Goal: Browse casually: Explore the website without a specific task or goal

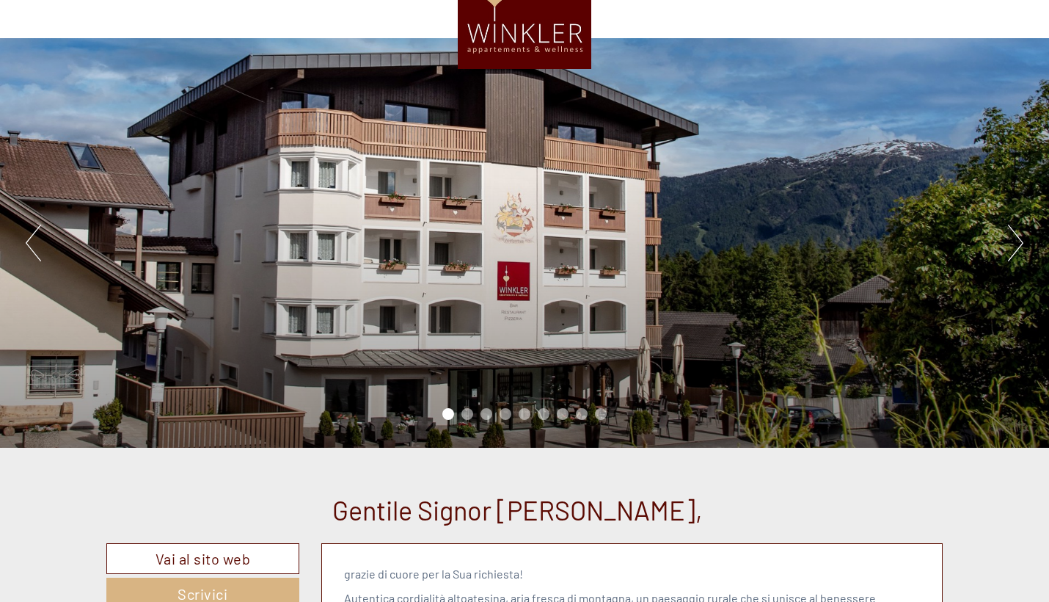
scroll to position [72, 0]
click at [1008, 242] on button "Next" at bounding box center [1015, 242] width 15 height 37
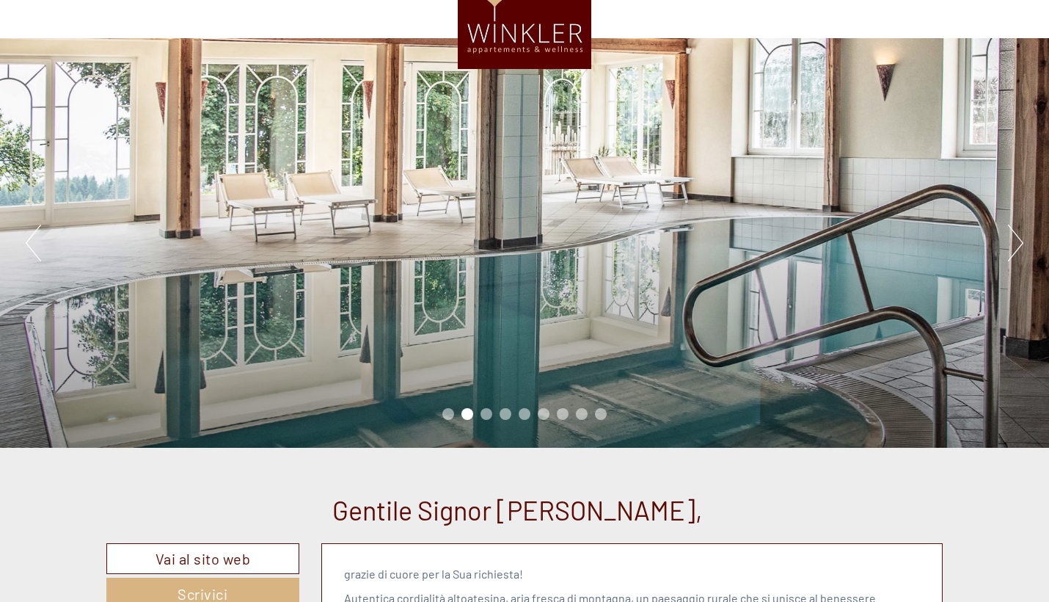
click at [1007, 243] on div "Previous Next 1 2 3 4 5 6 7 8 9" at bounding box center [524, 242] width 1049 height 409
click at [1016, 233] on button "Next" at bounding box center [1015, 242] width 15 height 37
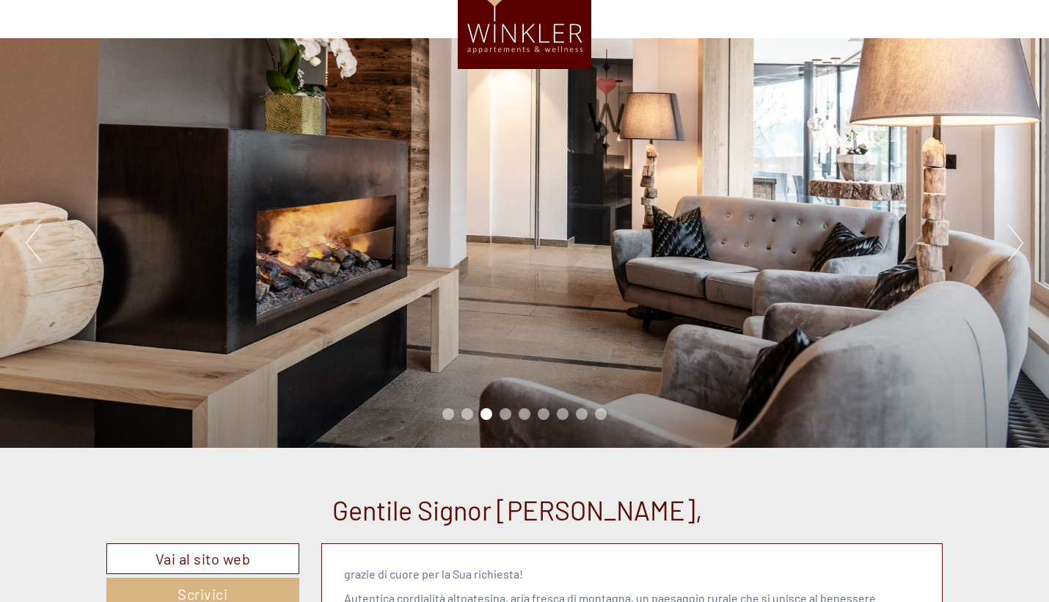
click at [1016, 233] on button "Next" at bounding box center [1015, 242] width 15 height 37
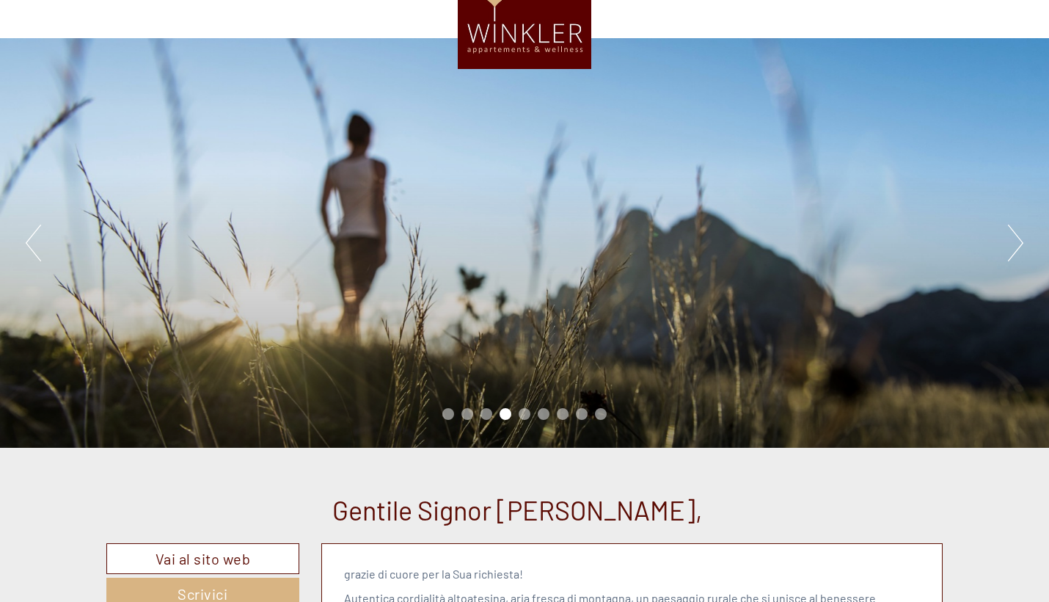
click at [1016, 233] on button "Next" at bounding box center [1015, 242] width 15 height 37
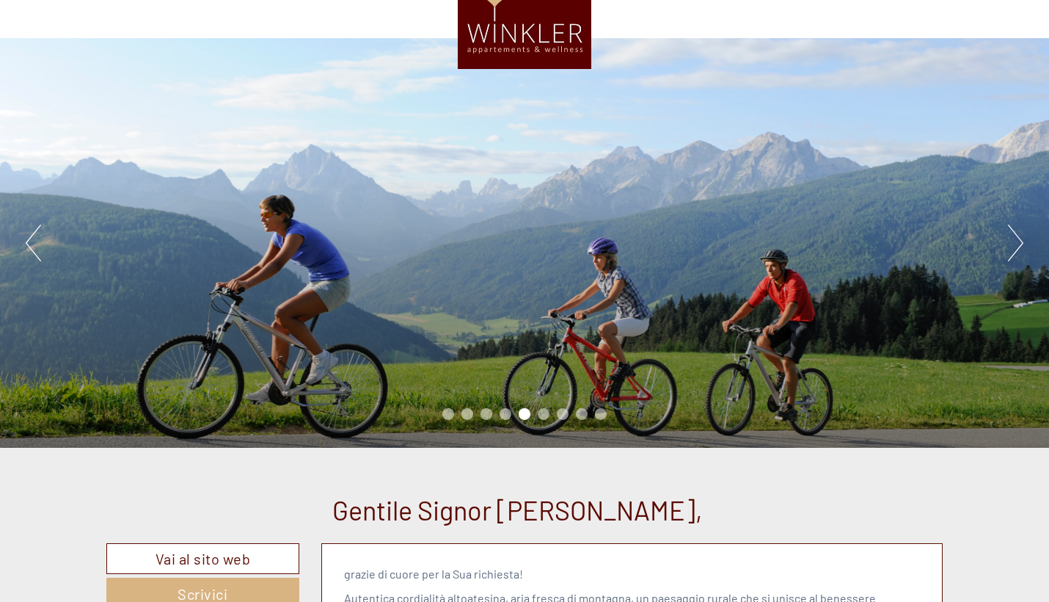
click at [1016, 233] on button "Next" at bounding box center [1015, 242] width 15 height 37
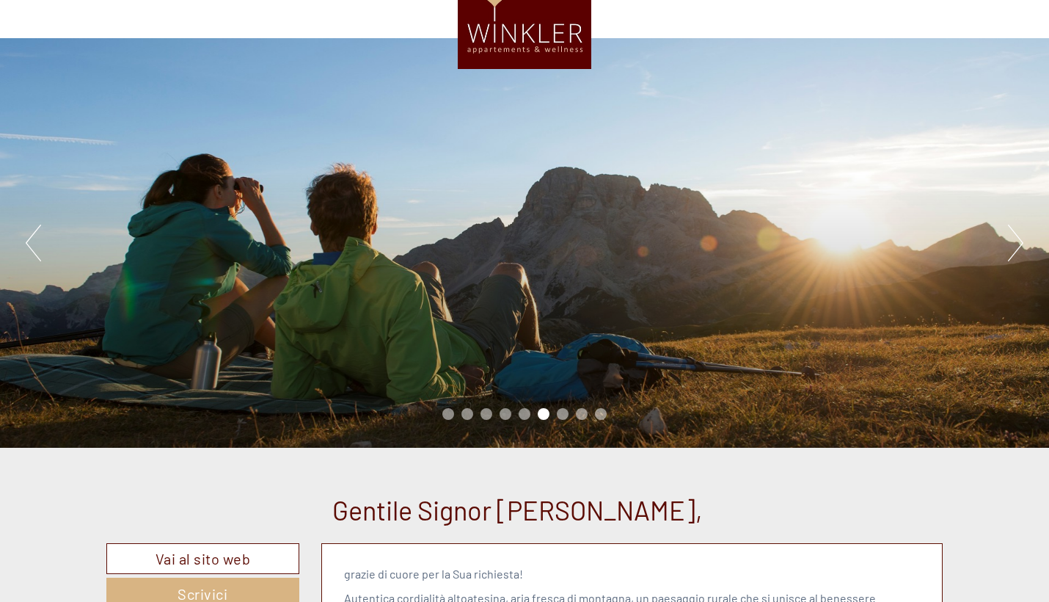
click at [1016, 233] on button "Next" at bounding box center [1015, 242] width 15 height 37
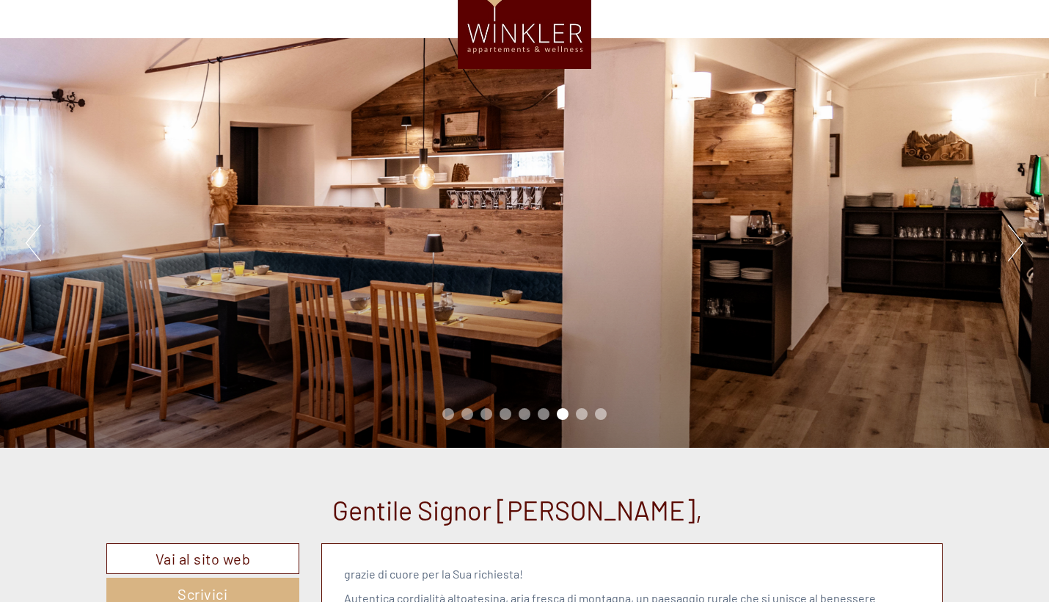
click at [1016, 233] on button "Next" at bounding box center [1015, 242] width 15 height 37
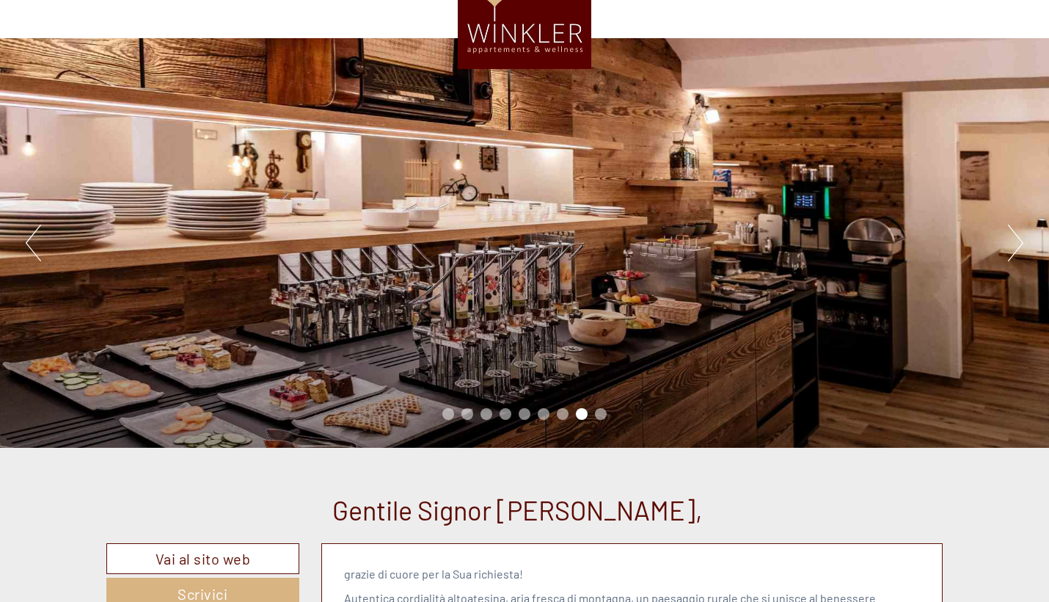
click at [1016, 233] on button "Next" at bounding box center [1015, 242] width 15 height 37
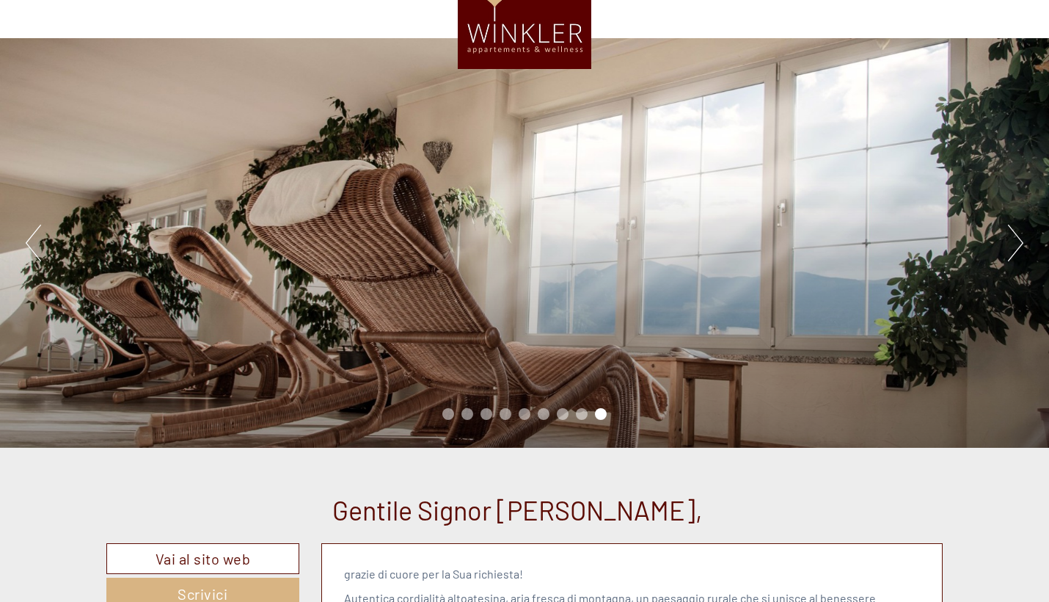
click at [1016, 233] on button "Next" at bounding box center [1015, 242] width 15 height 37
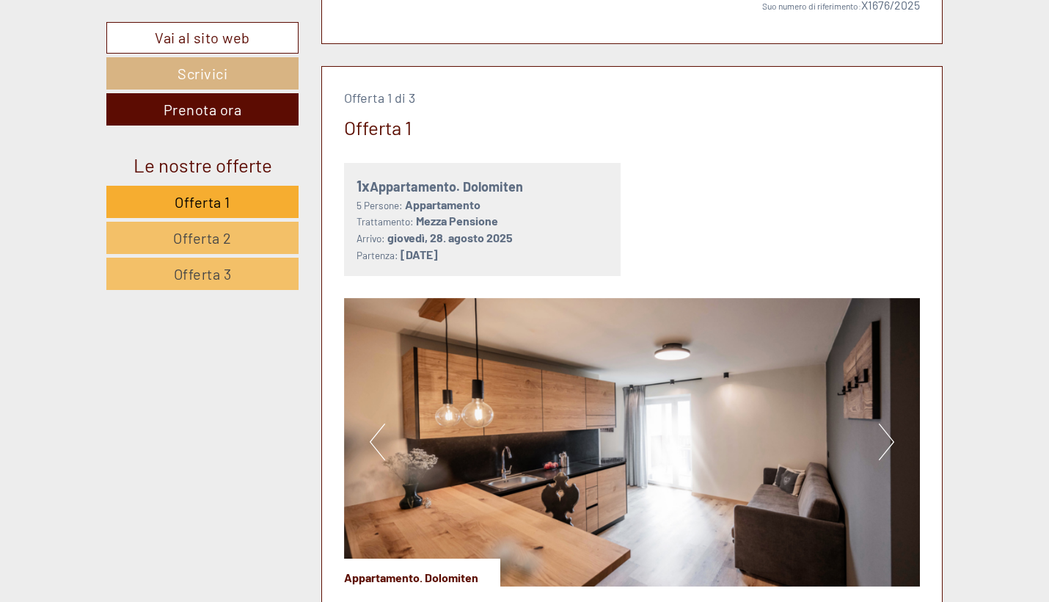
scroll to position [776, 0]
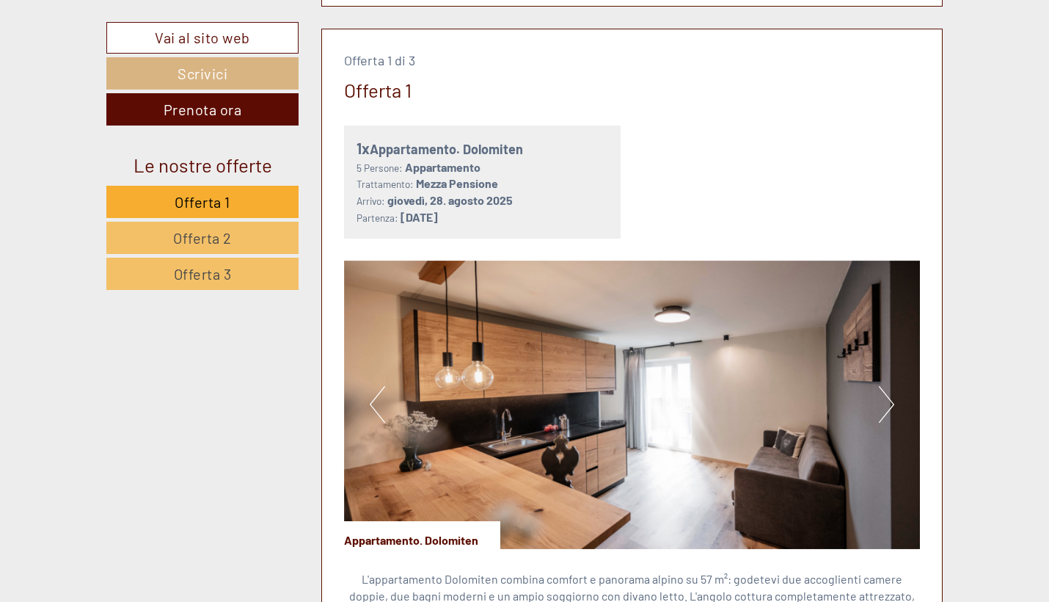
click at [891, 394] on button "Next" at bounding box center [886, 404] width 15 height 37
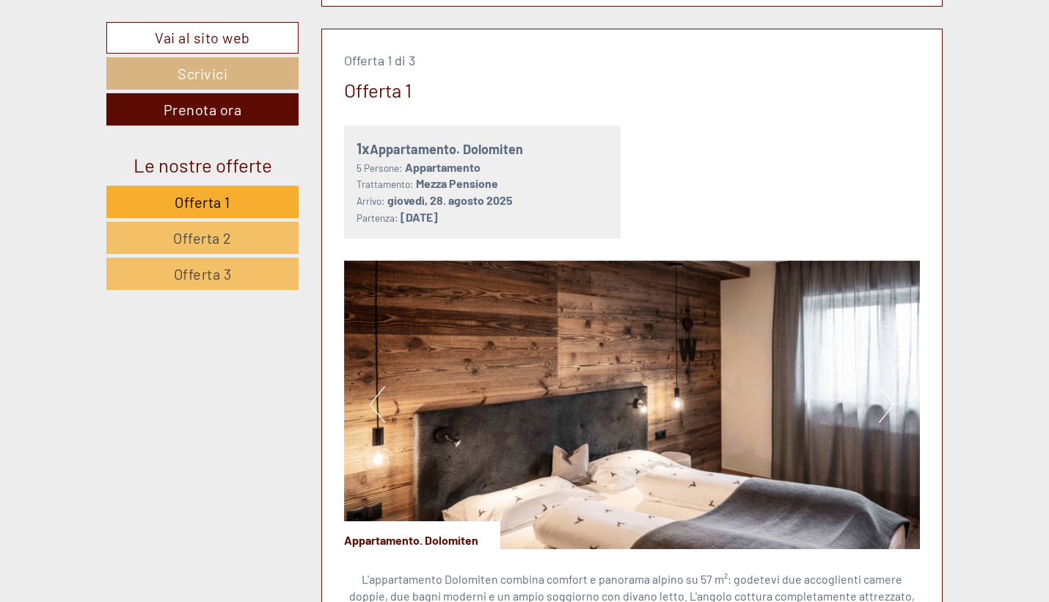
click at [891, 394] on button "Next" at bounding box center [886, 404] width 15 height 37
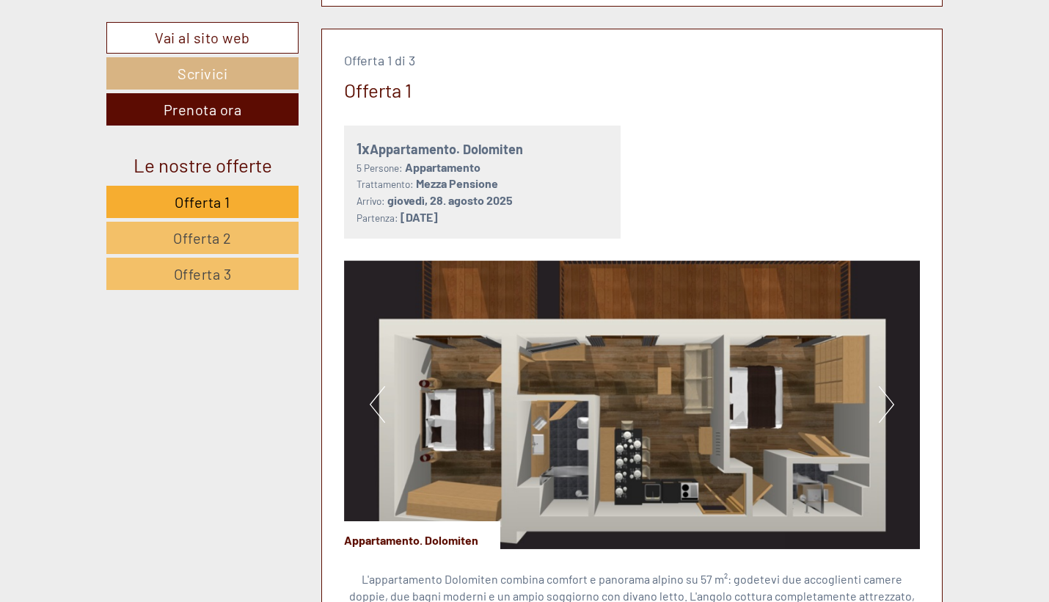
click at [885, 394] on button "Next" at bounding box center [886, 404] width 15 height 37
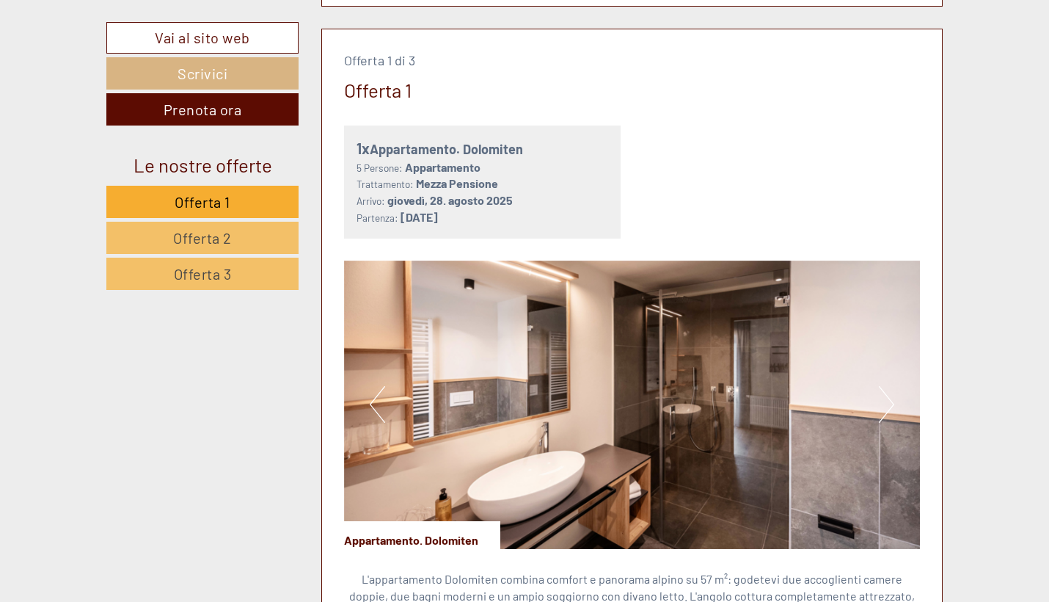
click at [885, 392] on button "Next" at bounding box center [886, 404] width 15 height 37
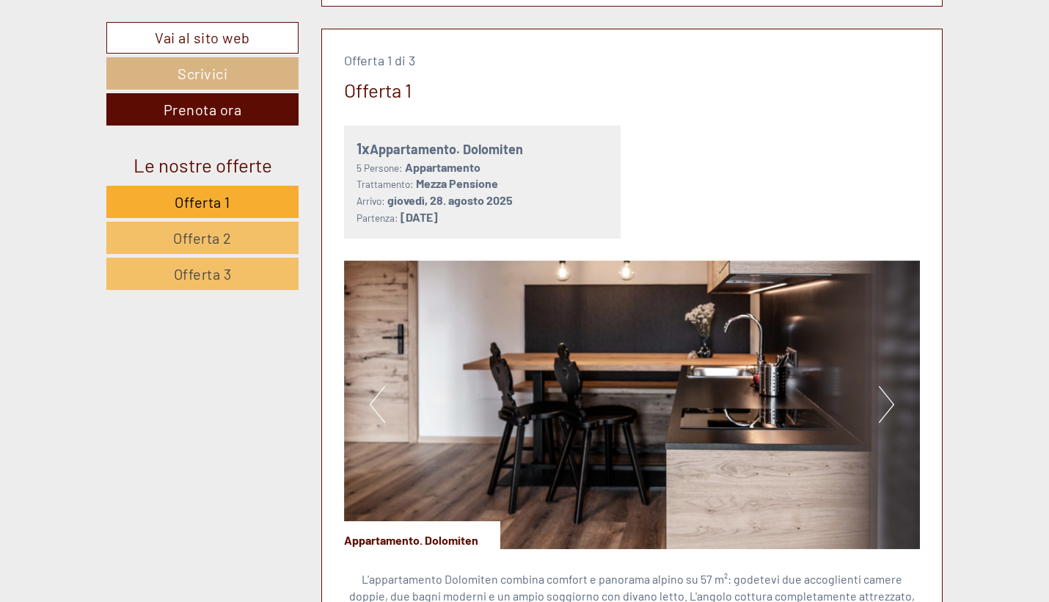
click at [885, 392] on button "Next" at bounding box center [886, 404] width 15 height 37
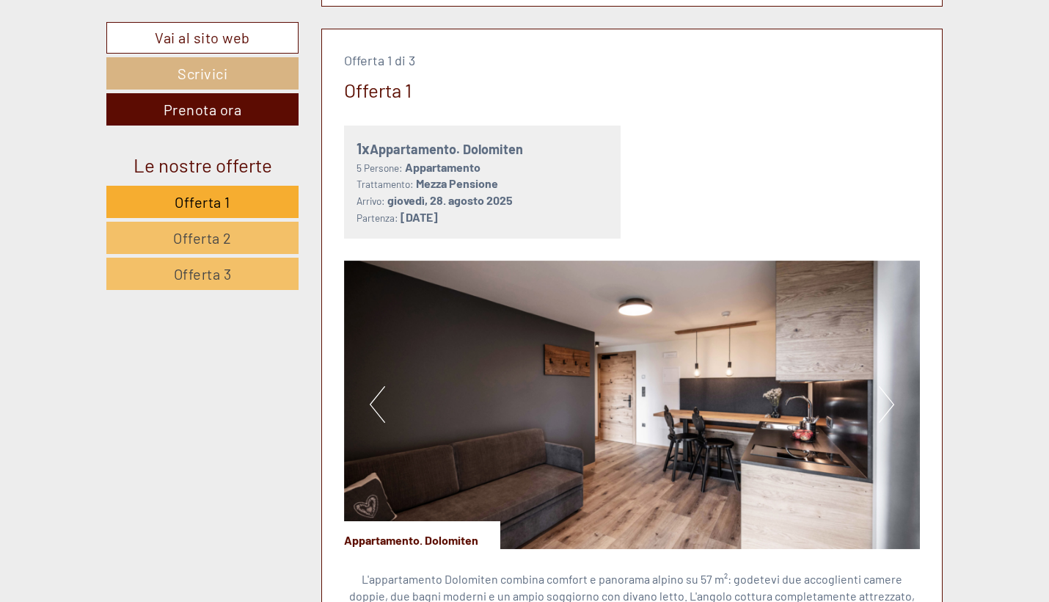
click at [885, 392] on button "Next" at bounding box center [886, 404] width 15 height 37
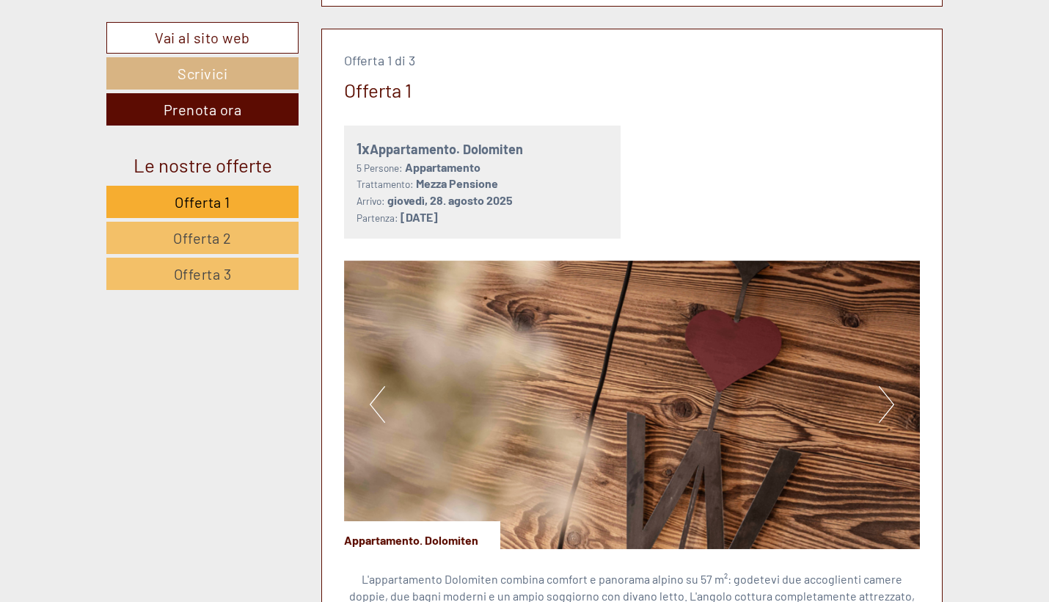
click at [885, 392] on button "Next" at bounding box center [886, 404] width 15 height 37
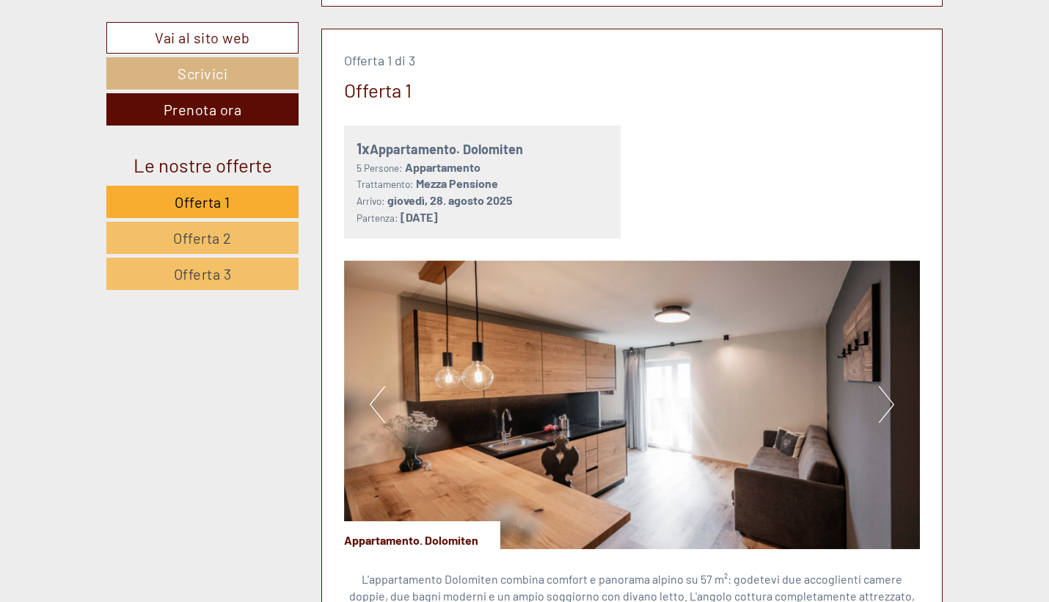
click at [885, 392] on button "Next" at bounding box center [886, 404] width 15 height 37
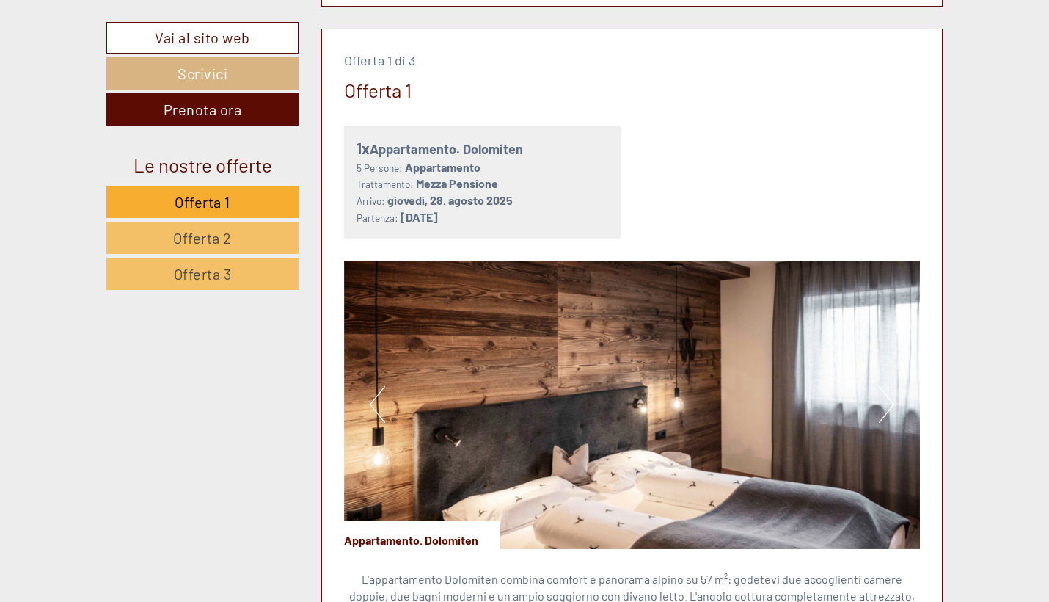
click at [885, 392] on button "Next" at bounding box center [886, 404] width 15 height 37
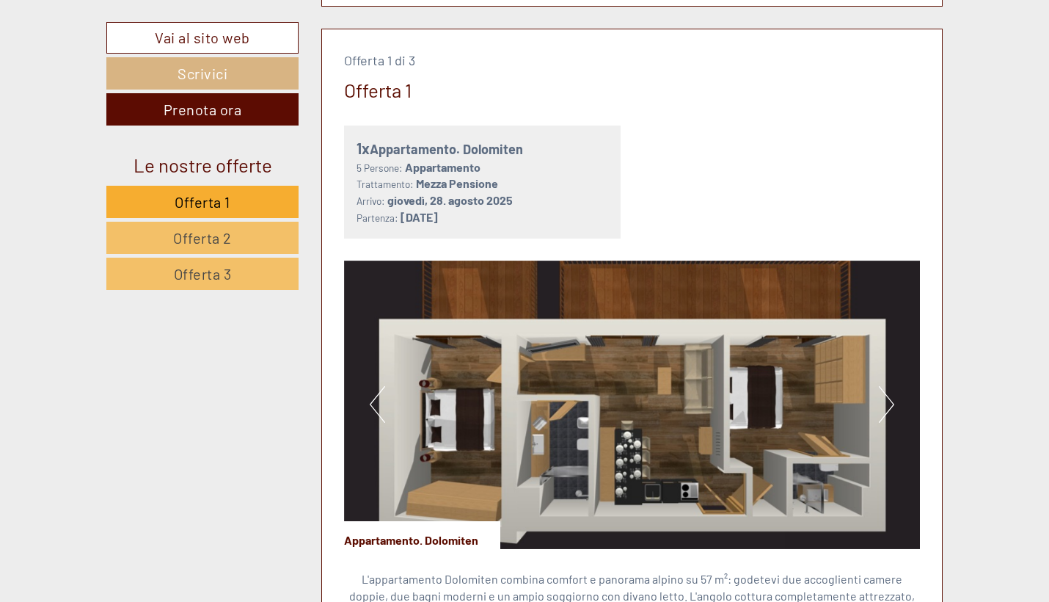
click at [885, 392] on button "Next" at bounding box center [886, 404] width 15 height 37
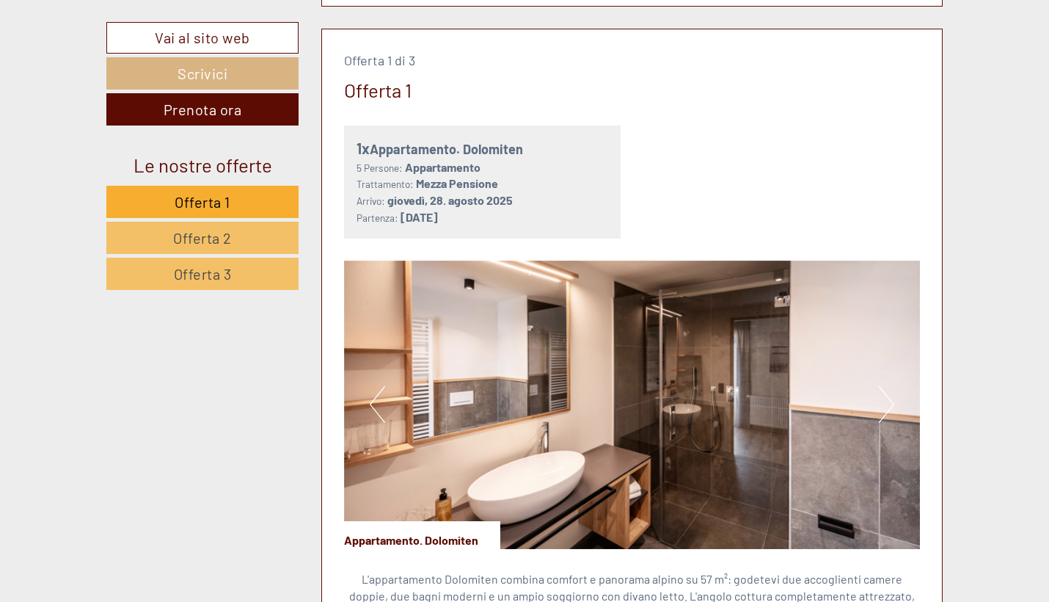
click at [885, 392] on button "Next" at bounding box center [886, 404] width 15 height 37
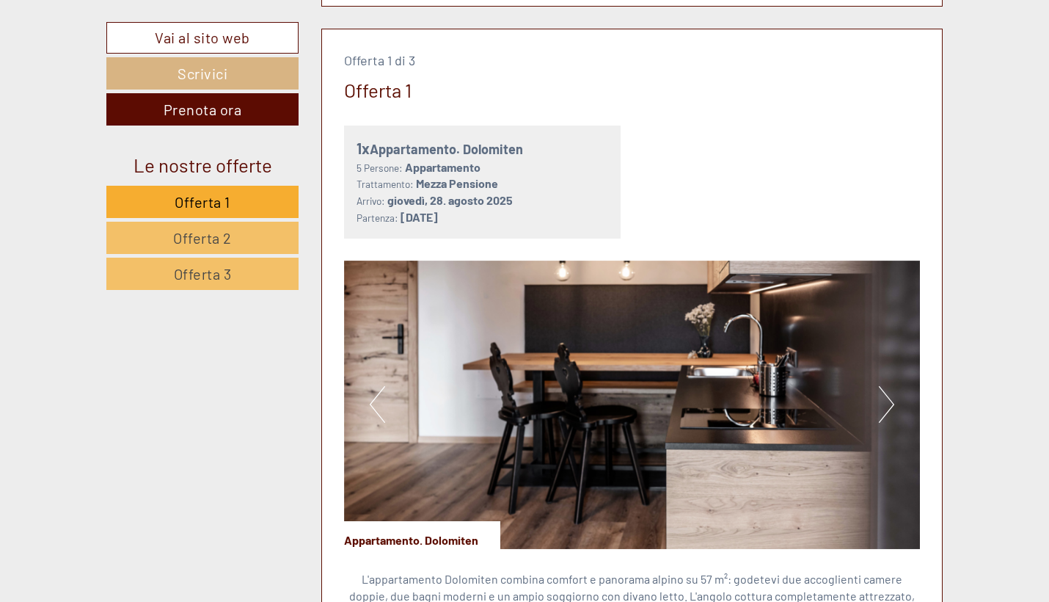
click at [885, 392] on button "Next" at bounding box center [886, 404] width 15 height 37
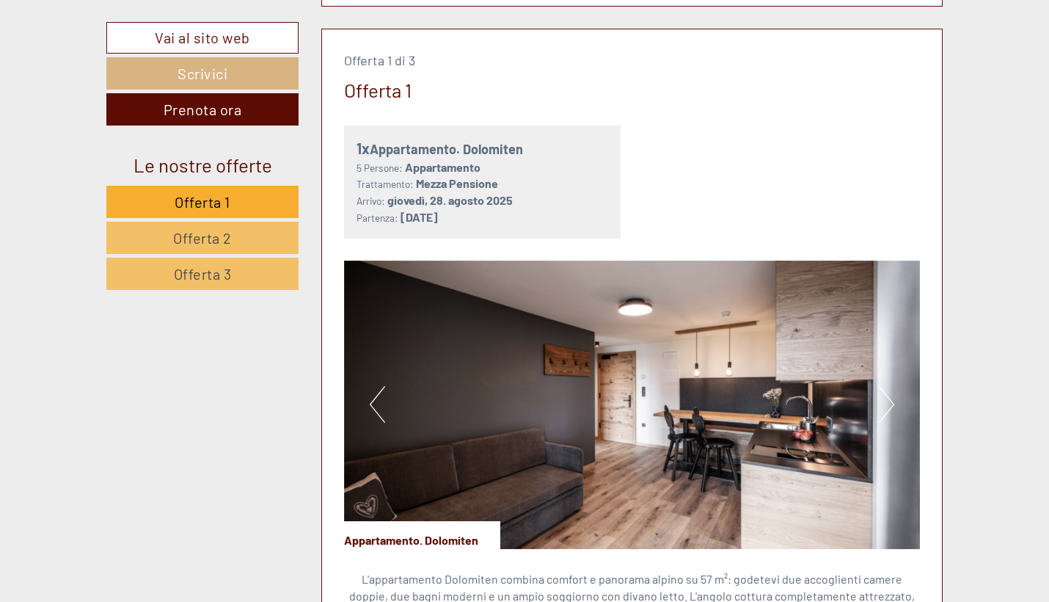
click at [885, 392] on button "Next" at bounding box center [886, 404] width 15 height 37
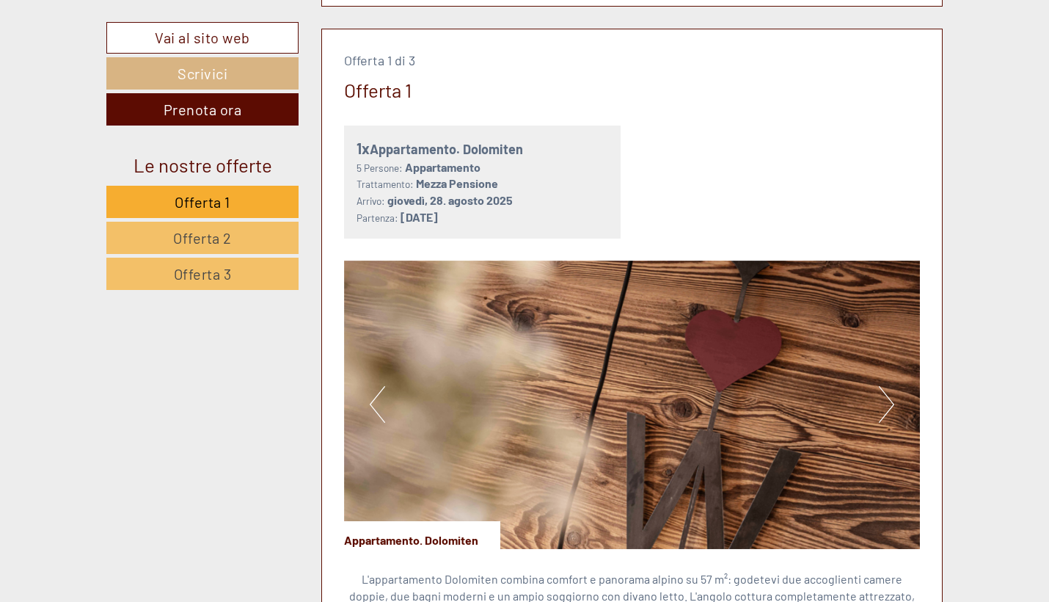
click at [885, 392] on button "Next" at bounding box center [886, 404] width 15 height 37
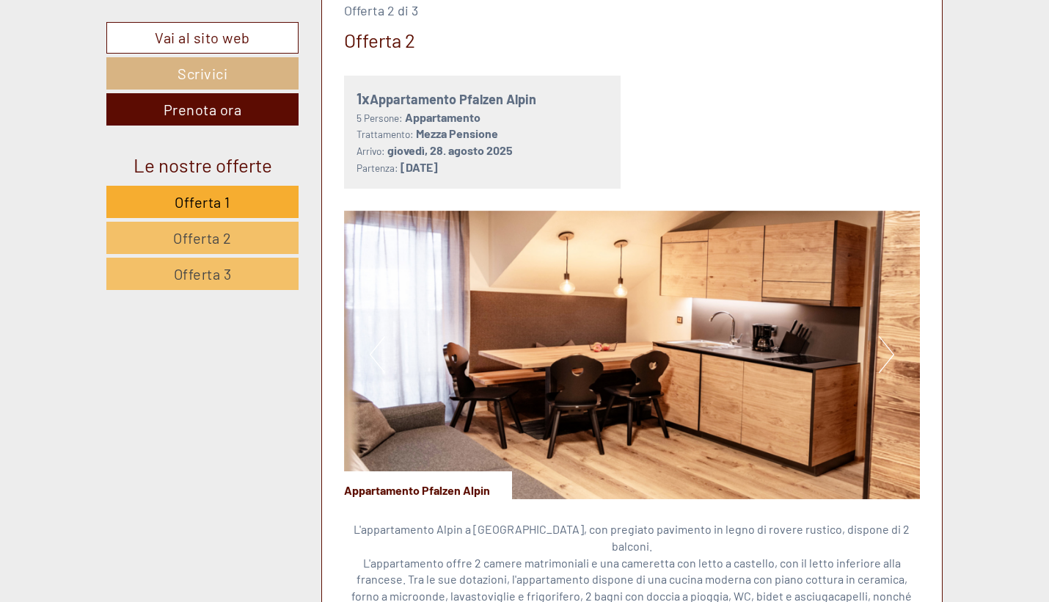
scroll to position [1927, 0]
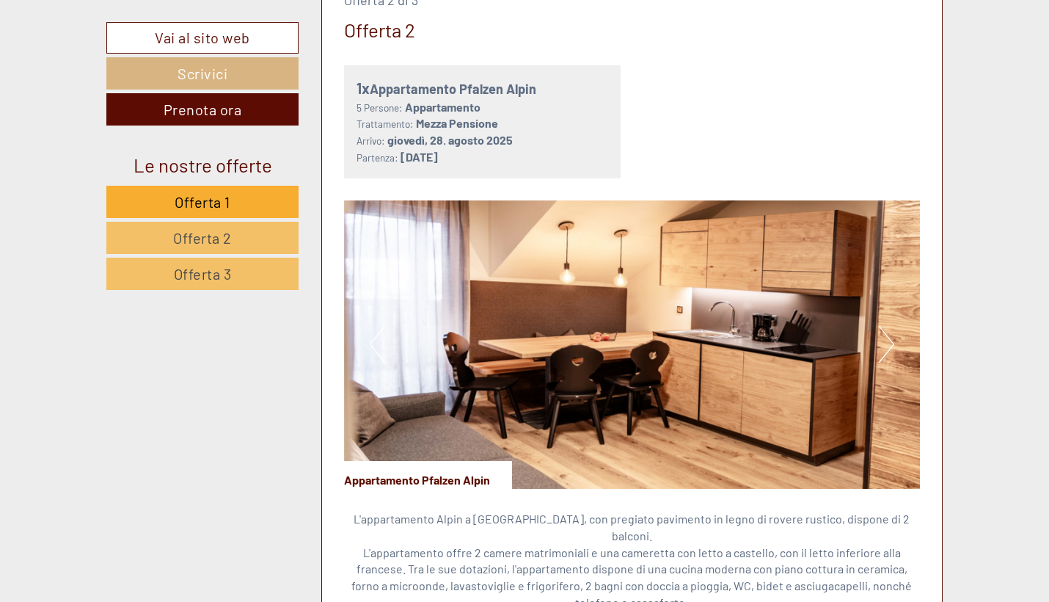
click at [885, 326] on button "Next" at bounding box center [886, 344] width 15 height 37
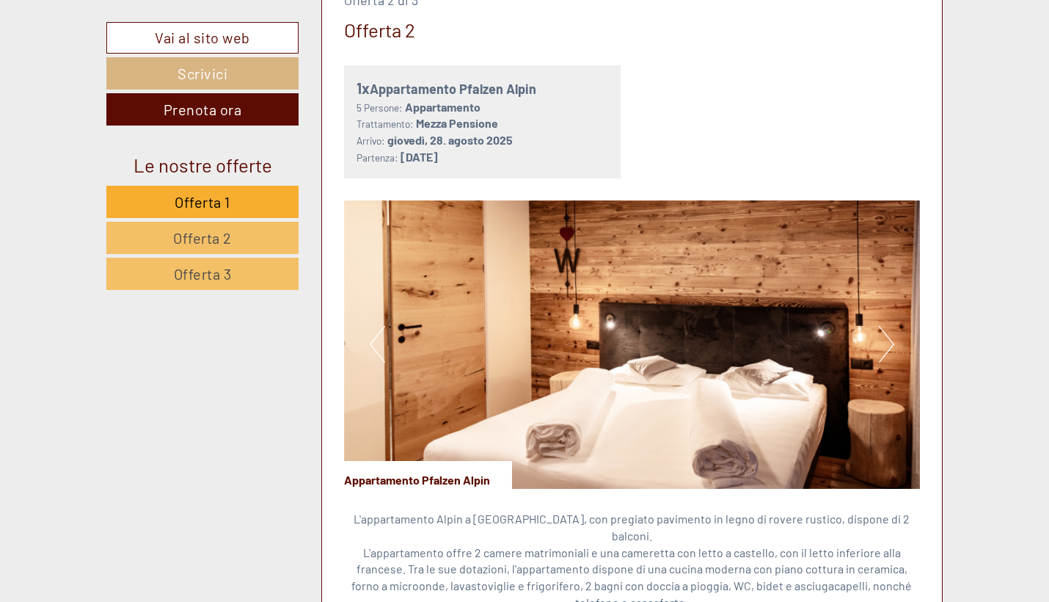
click at [885, 326] on button "Next" at bounding box center [886, 344] width 15 height 37
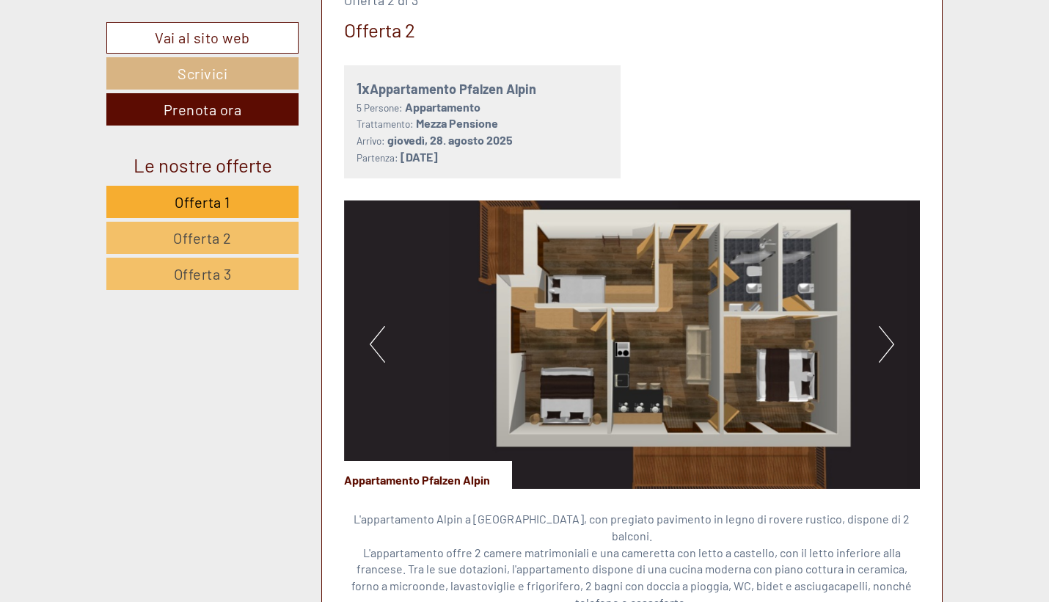
click at [885, 326] on button "Next" at bounding box center [886, 344] width 15 height 37
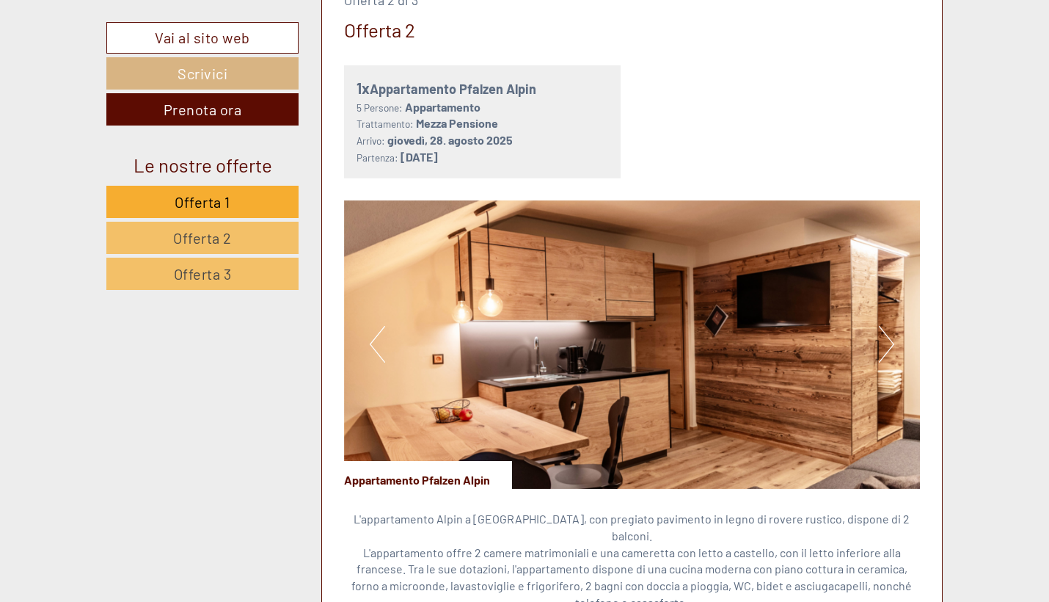
click at [885, 326] on button "Next" at bounding box center [886, 344] width 15 height 37
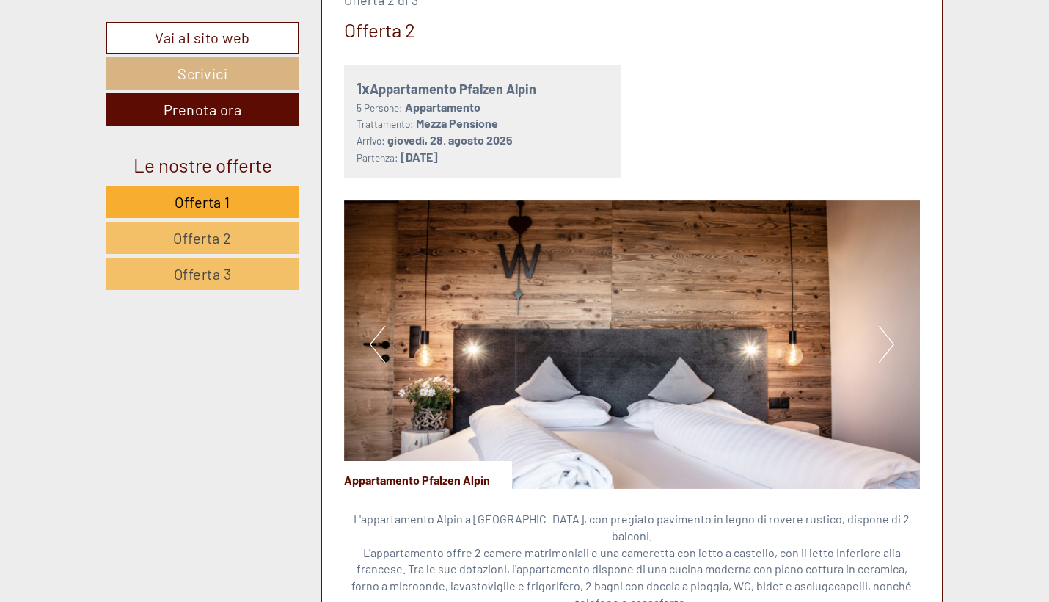
click at [885, 326] on button "Next" at bounding box center [886, 344] width 15 height 37
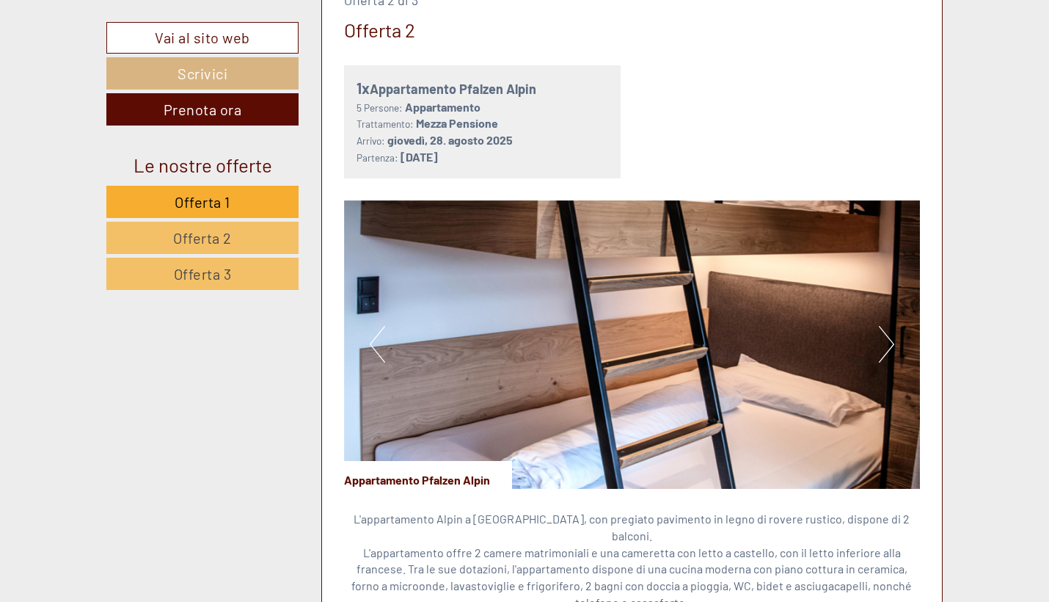
click at [885, 326] on button "Next" at bounding box center [886, 344] width 15 height 37
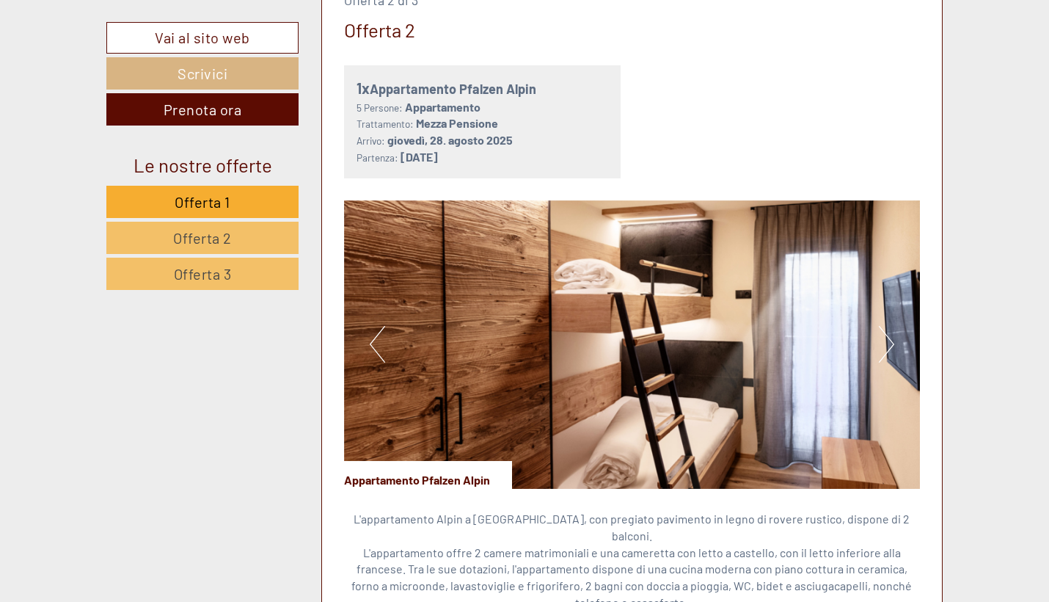
click at [885, 326] on button "Next" at bounding box center [886, 344] width 15 height 37
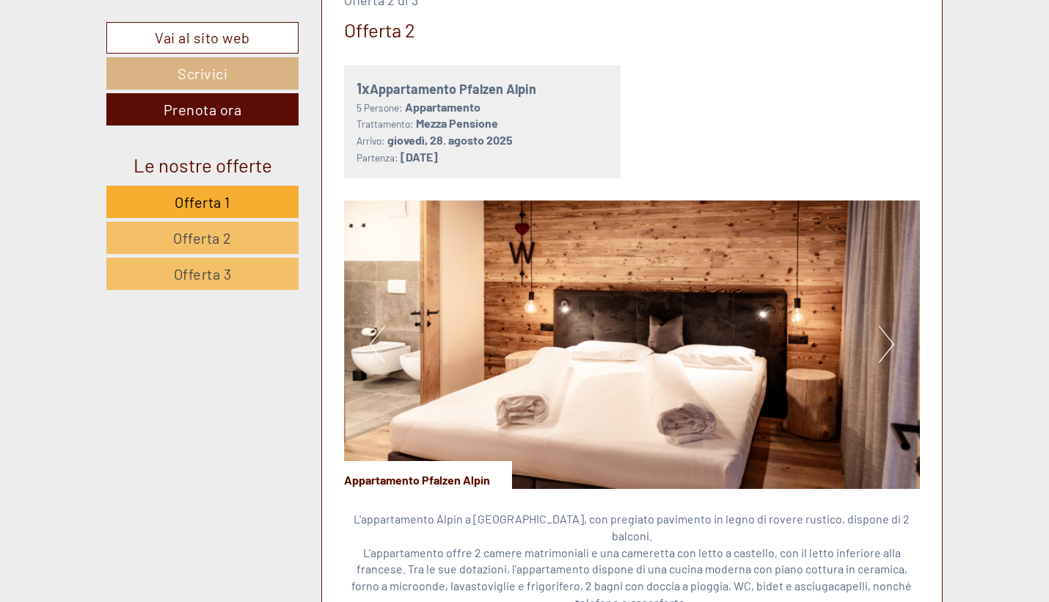
click at [885, 326] on button "Next" at bounding box center [886, 344] width 15 height 37
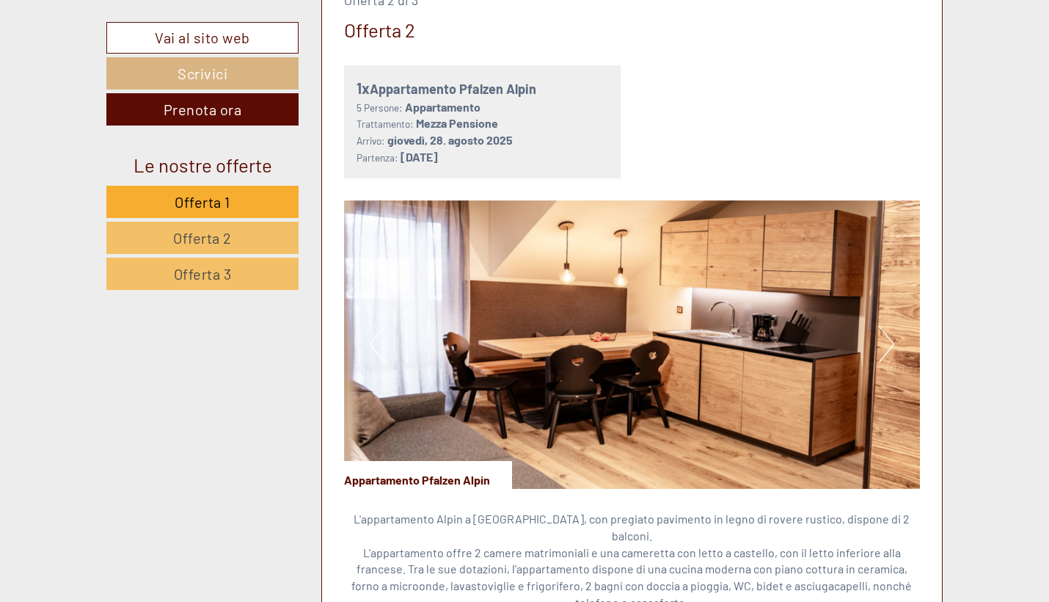
click at [885, 326] on button "Next" at bounding box center [886, 344] width 15 height 37
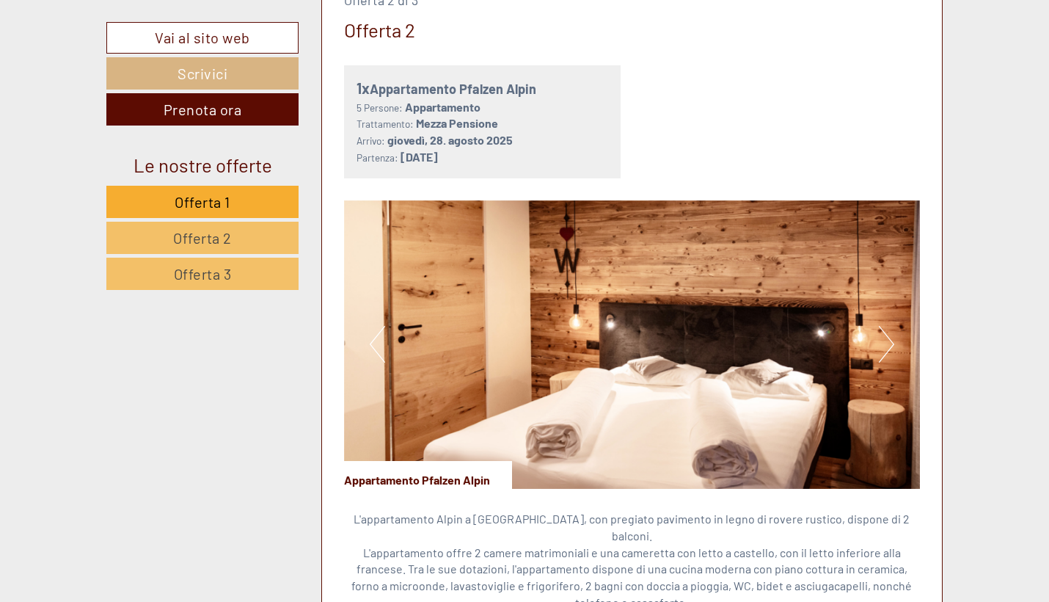
click at [885, 326] on button "Next" at bounding box center [886, 344] width 15 height 37
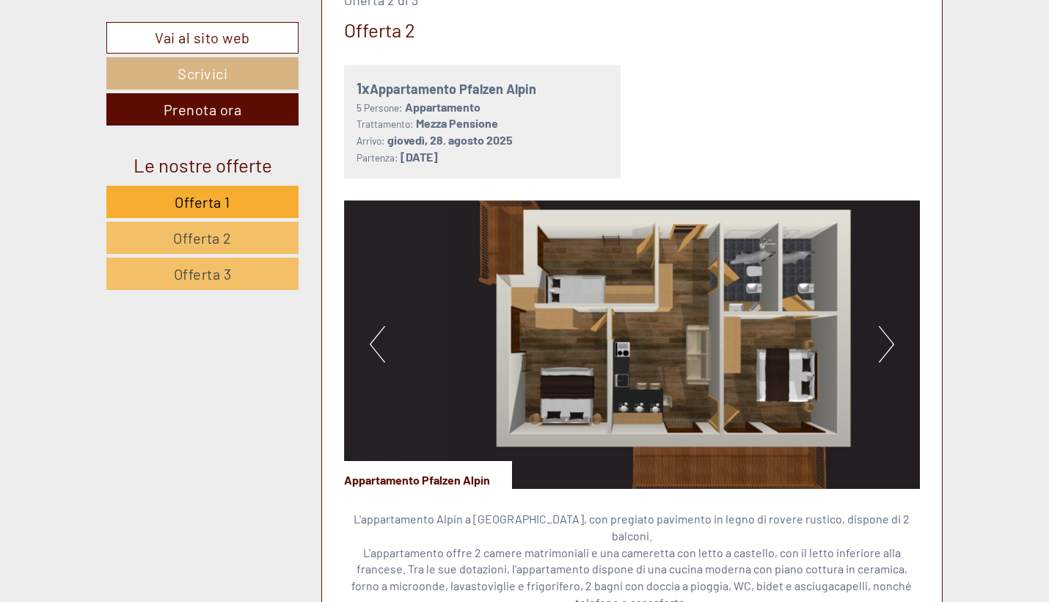
click at [885, 326] on button "Next" at bounding box center [886, 344] width 15 height 37
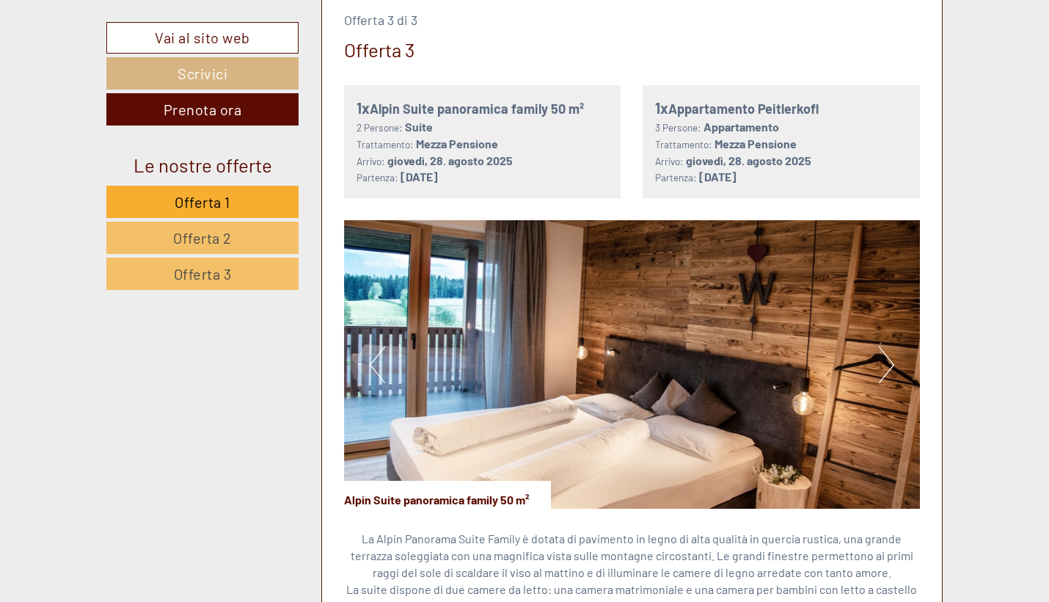
scroll to position [3058, 0]
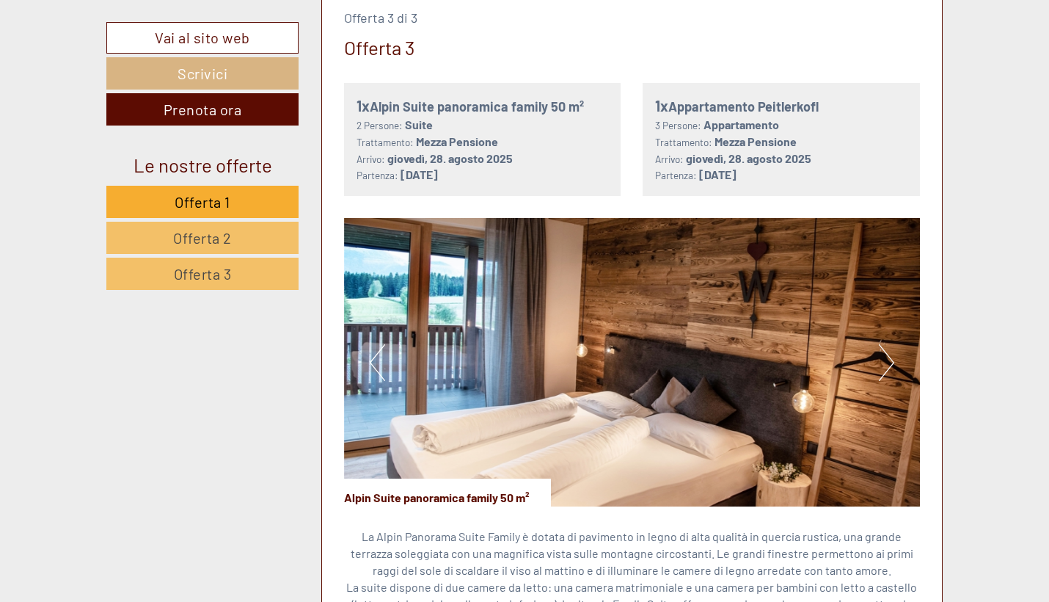
click at [884, 344] on button "Next" at bounding box center [886, 362] width 15 height 37
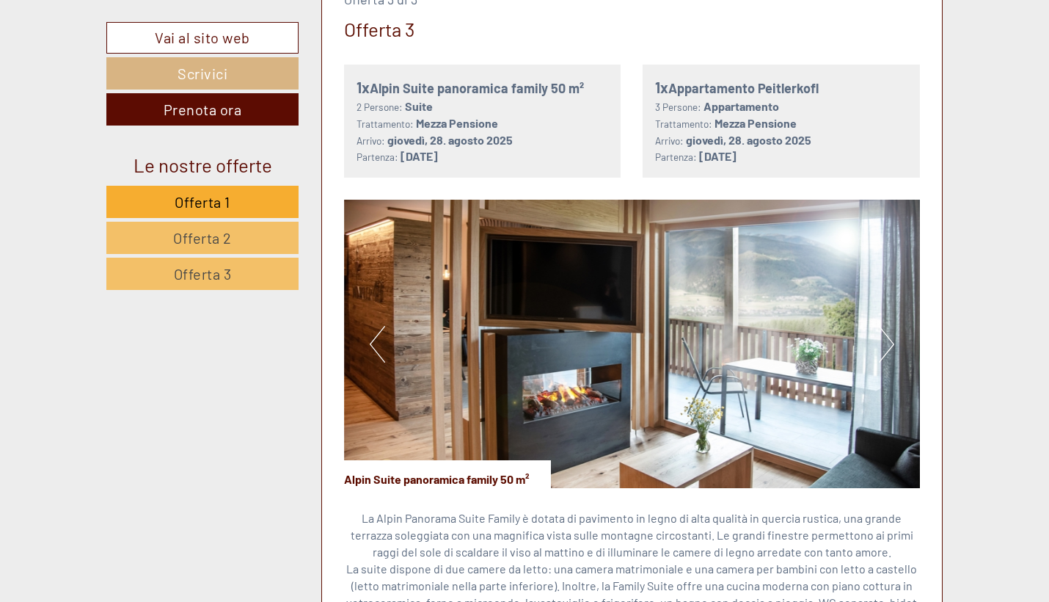
scroll to position [3083, 0]
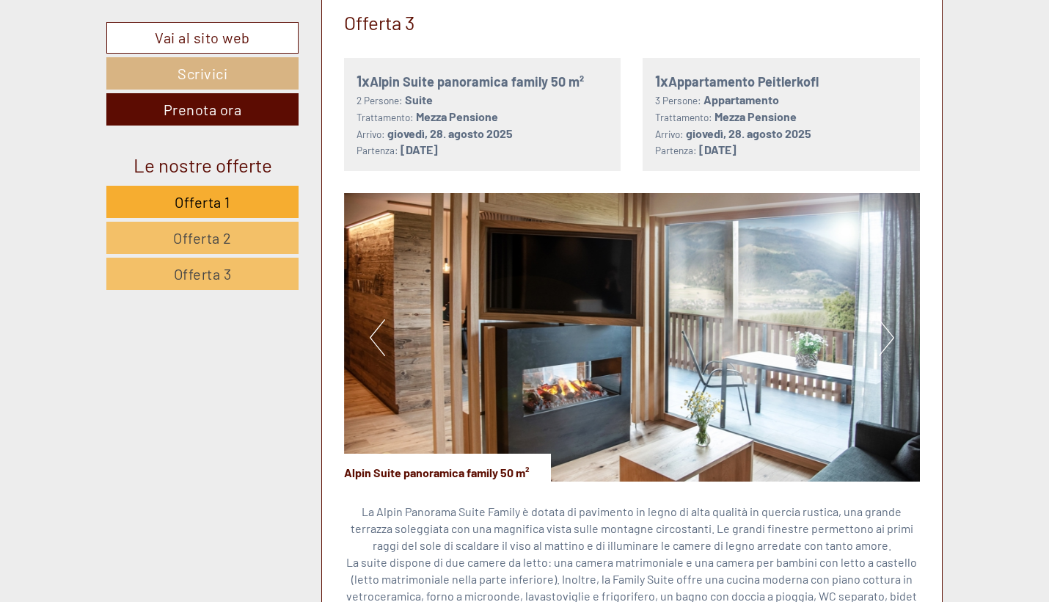
click at [881, 319] on button "Next" at bounding box center [886, 337] width 15 height 37
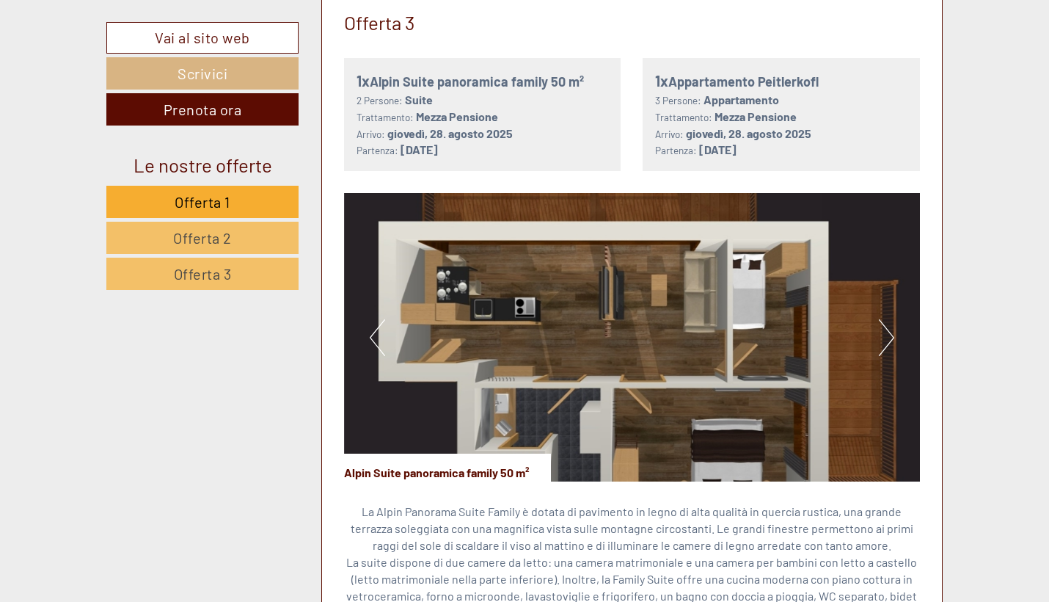
click at [881, 319] on button "Next" at bounding box center [886, 337] width 15 height 37
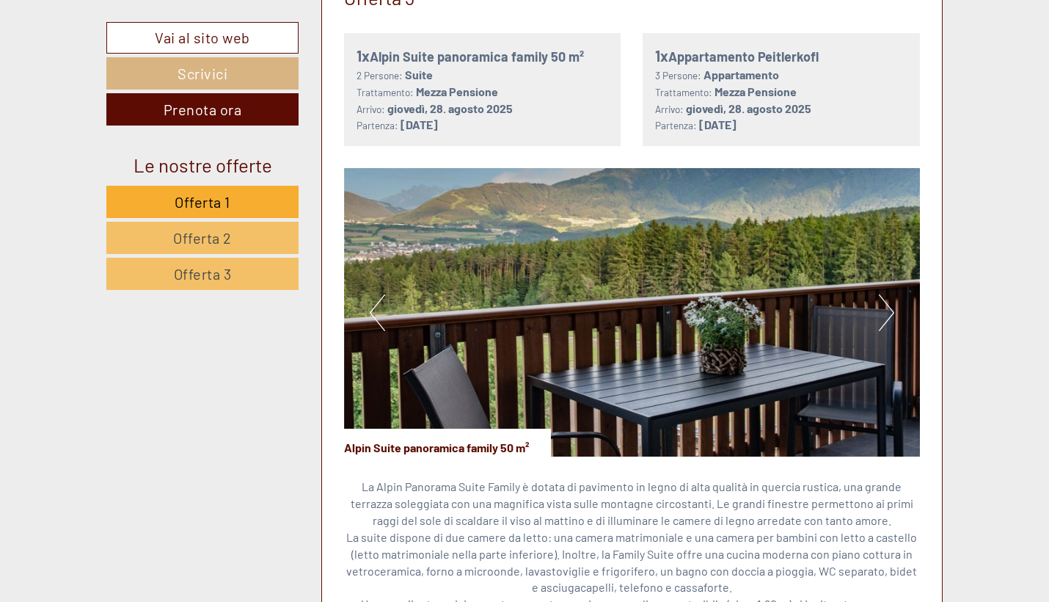
scroll to position [3117, 0]
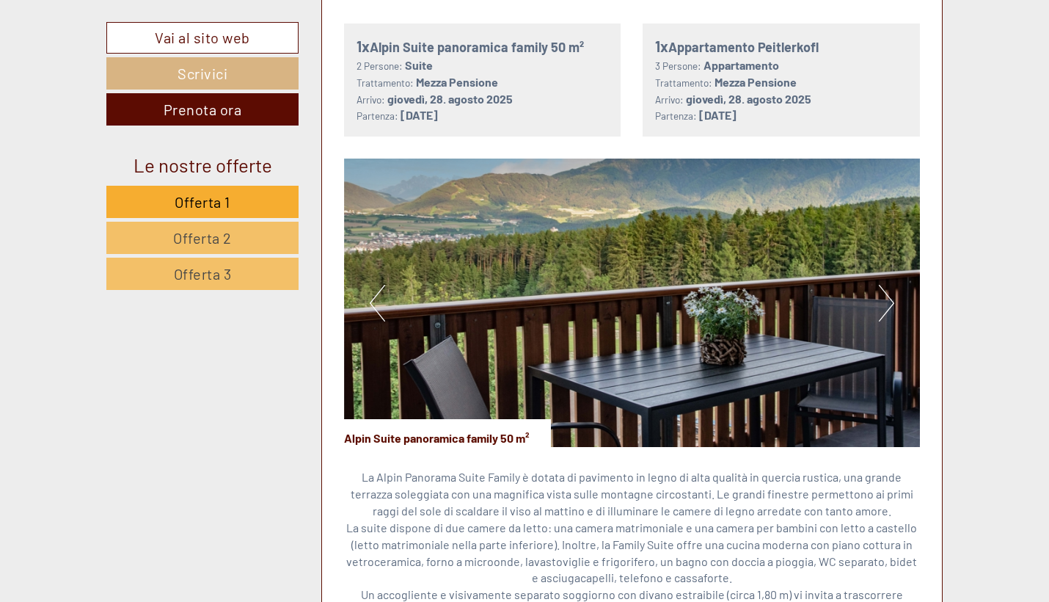
click at [861, 268] on img at bounding box center [632, 302] width 577 height 288
click at [881, 285] on button "Next" at bounding box center [886, 303] width 15 height 37
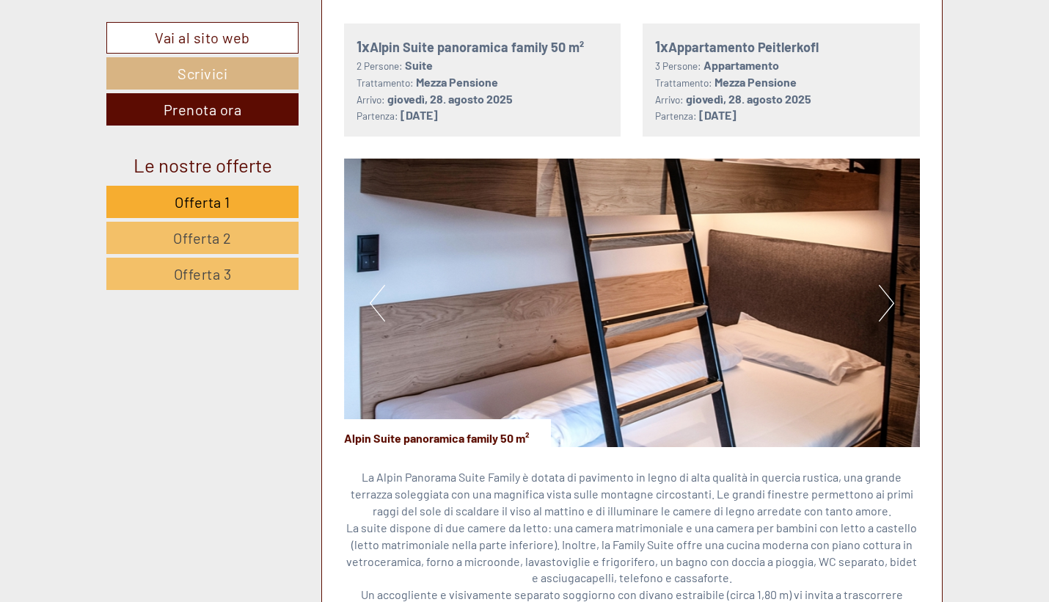
click at [881, 285] on button "Next" at bounding box center [886, 303] width 15 height 37
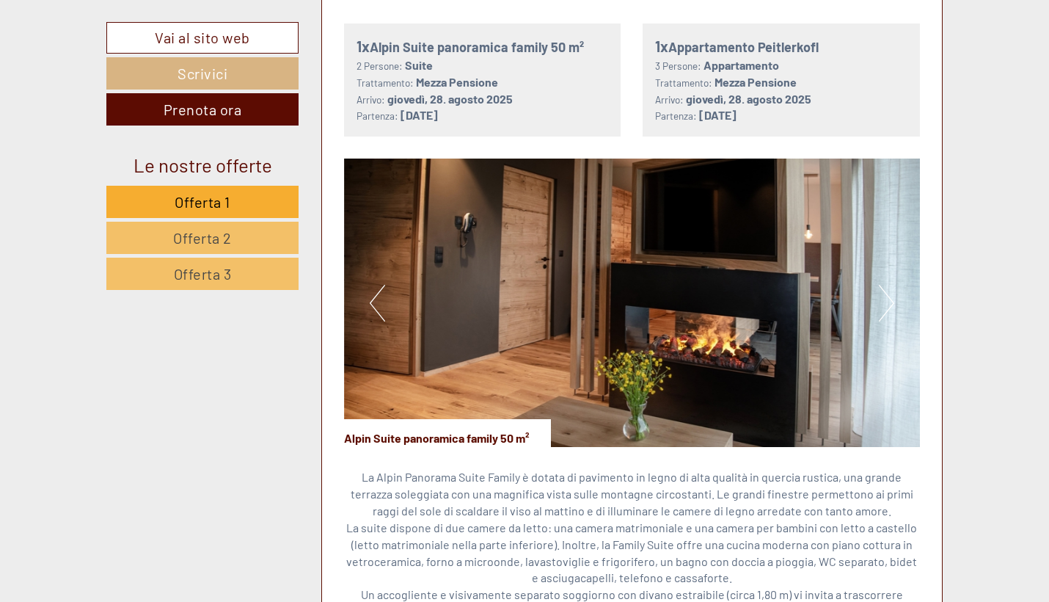
click at [881, 285] on button "Next" at bounding box center [886, 303] width 15 height 37
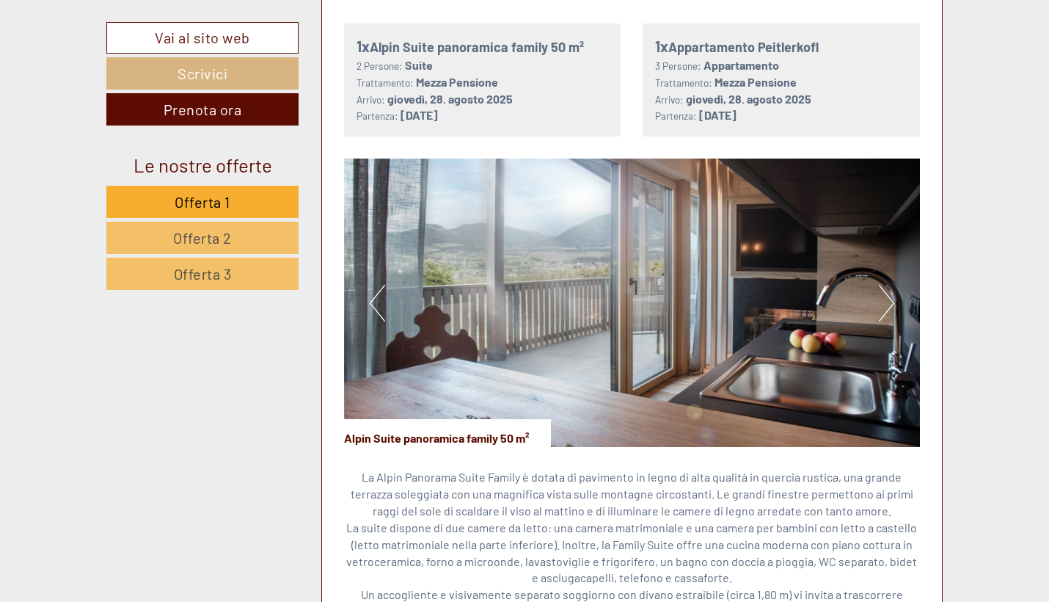
click at [881, 285] on button "Next" at bounding box center [886, 303] width 15 height 37
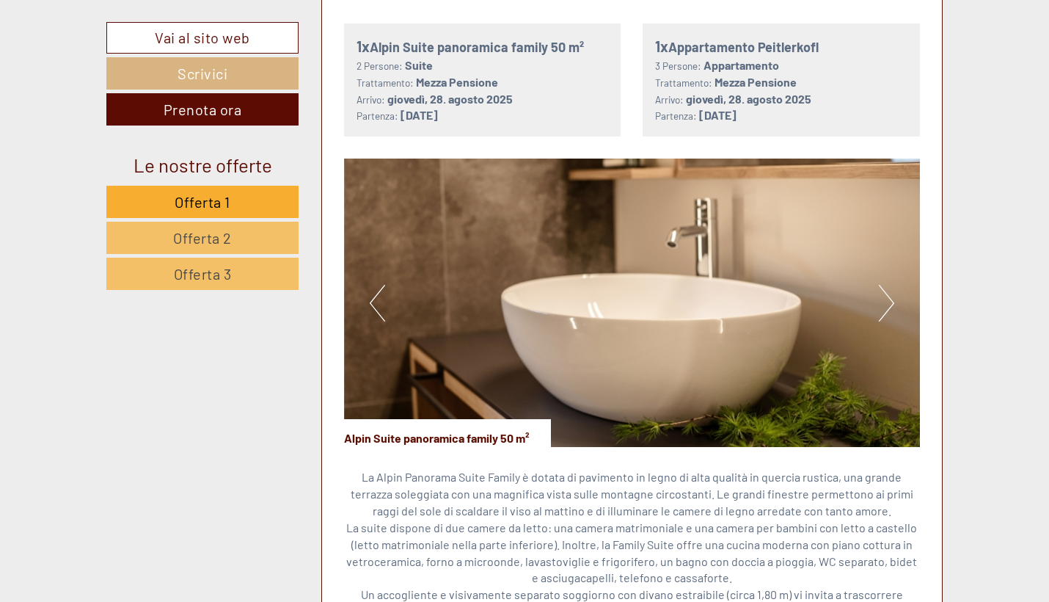
click at [881, 285] on button "Next" at bounding box center [886, 303] width 15 height 37
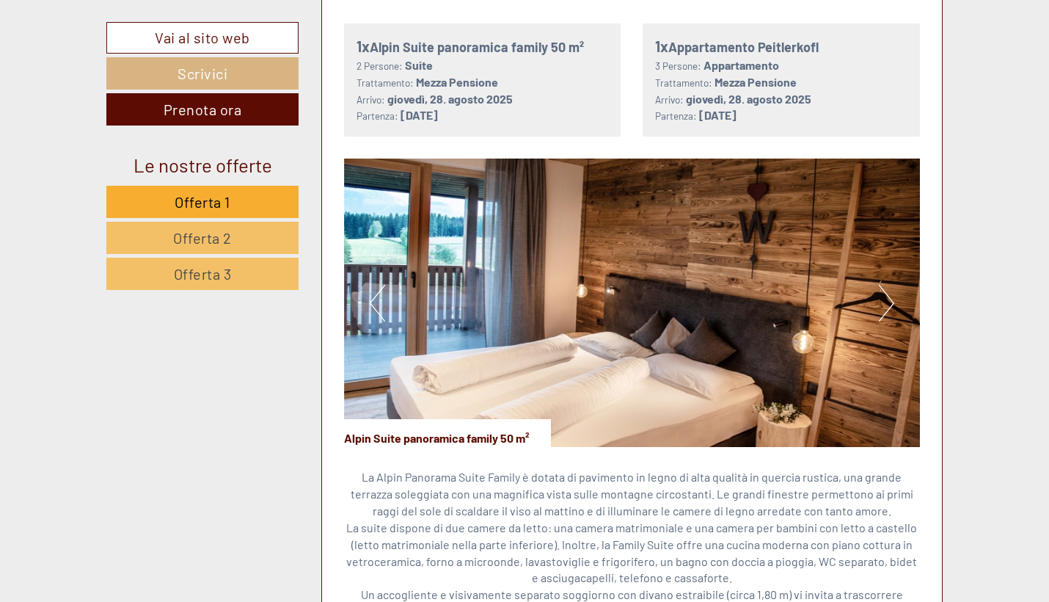
click at [881, 285] on button "Next" at bounding box center [886, 303] width 15 height 37
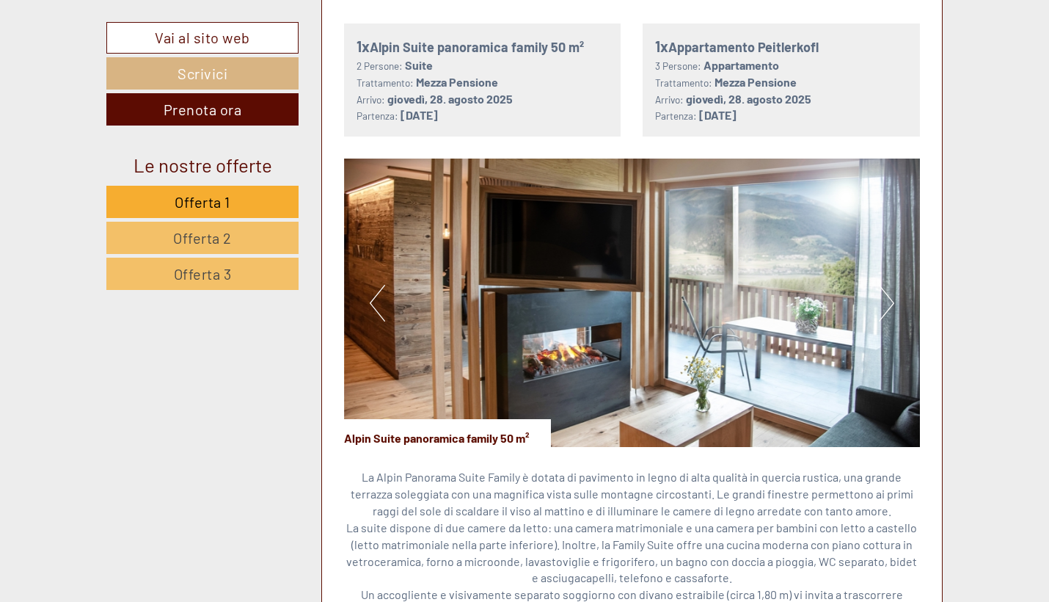
click at [881, 285] on button "Next" at bounding box center [886, 303] width 15 height 37
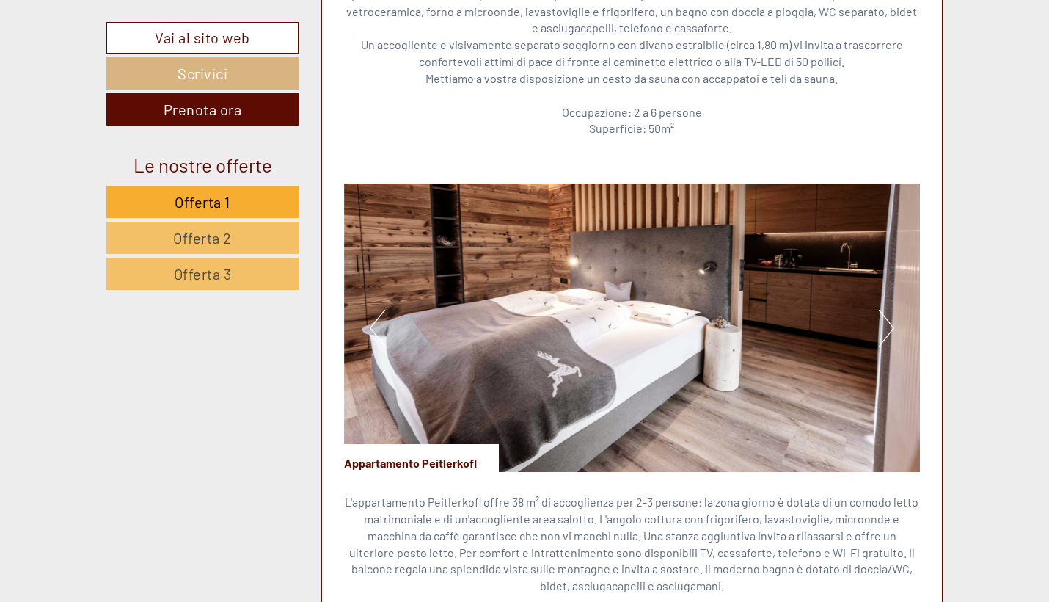
scroll to position [3670, 0]
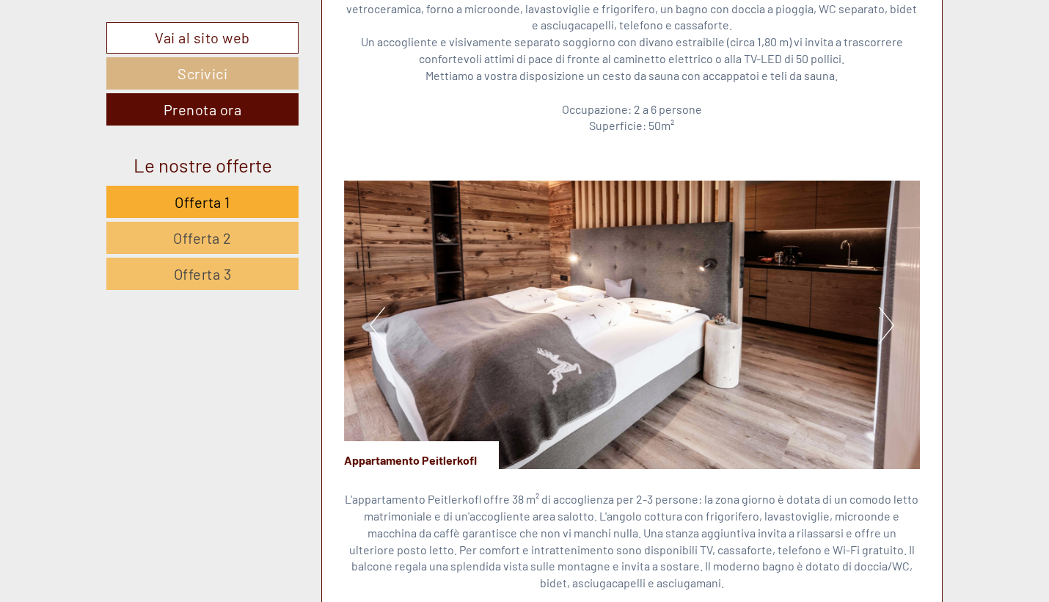
click at [889, 307] on button "Next" at bounding box center [886, 325] width 15 height 37
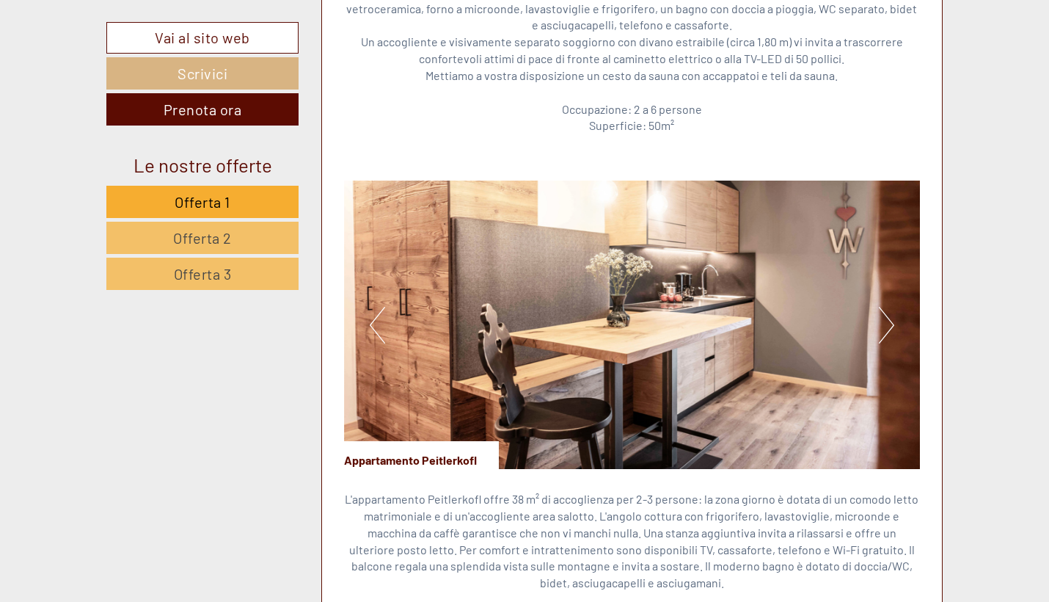
click at [888, 307] on button "Next" at bounding box center [886, 325] width 15 height 37
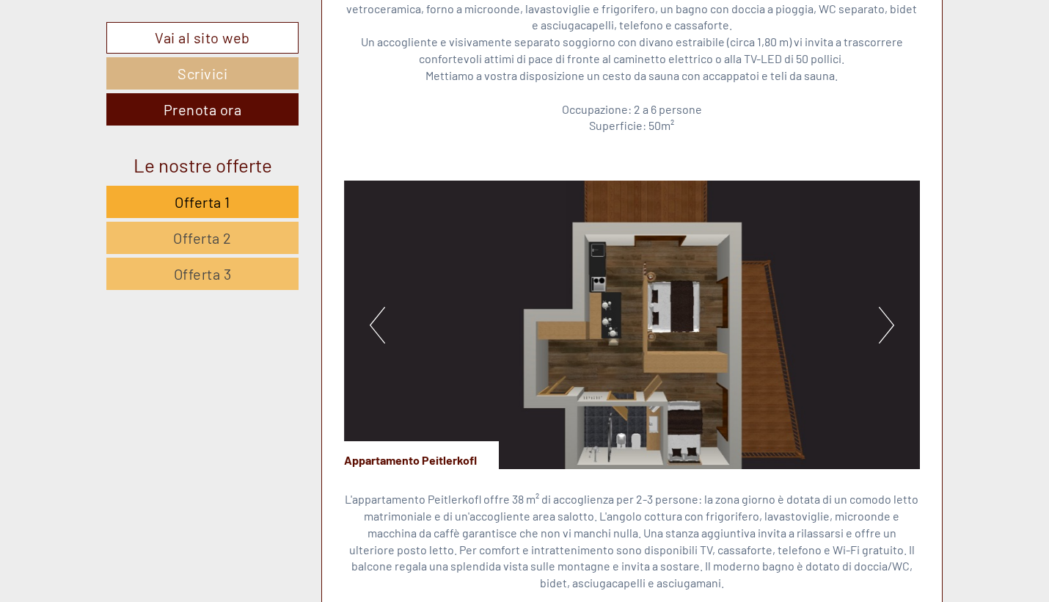
click at [888, 307] on button "Next" at bounding box center [886, 325] width 15 height 37
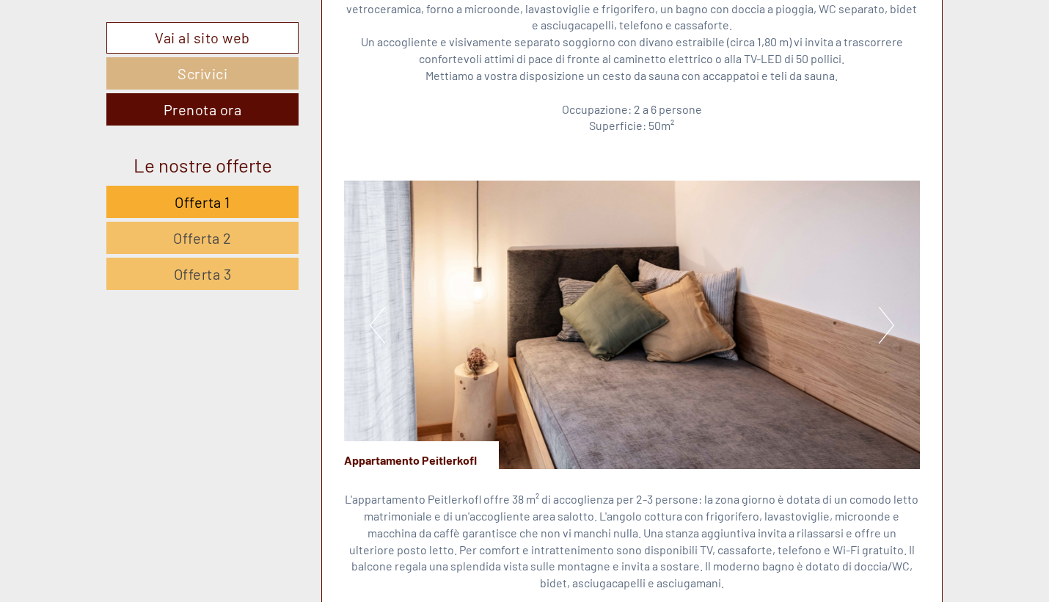
click at [888, 307] on button "Next" at bounding box center [886, 325] width 15 height 37
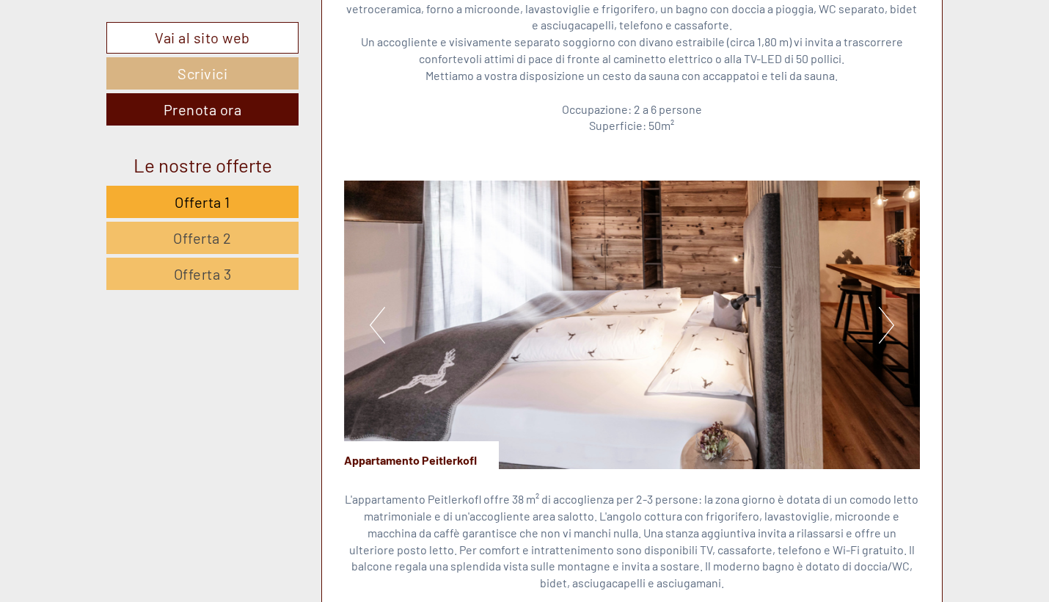
click at [888, 307] on button "Next" at bounding box center [886, 325] width 15 height 37
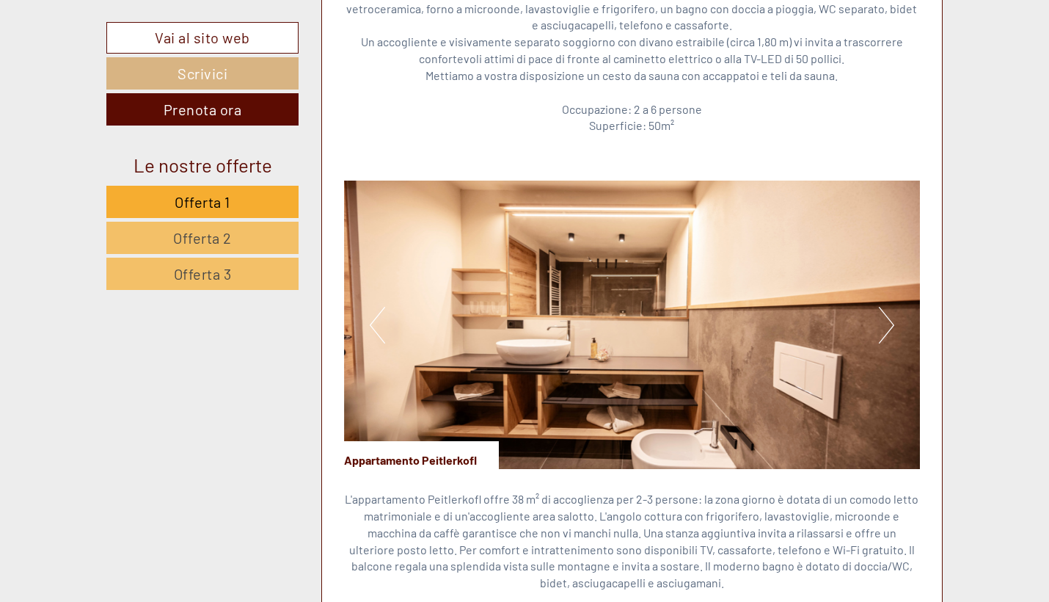
click at [888, 307] on button "Next" at bounding box center [886, 325] width 15 height 37
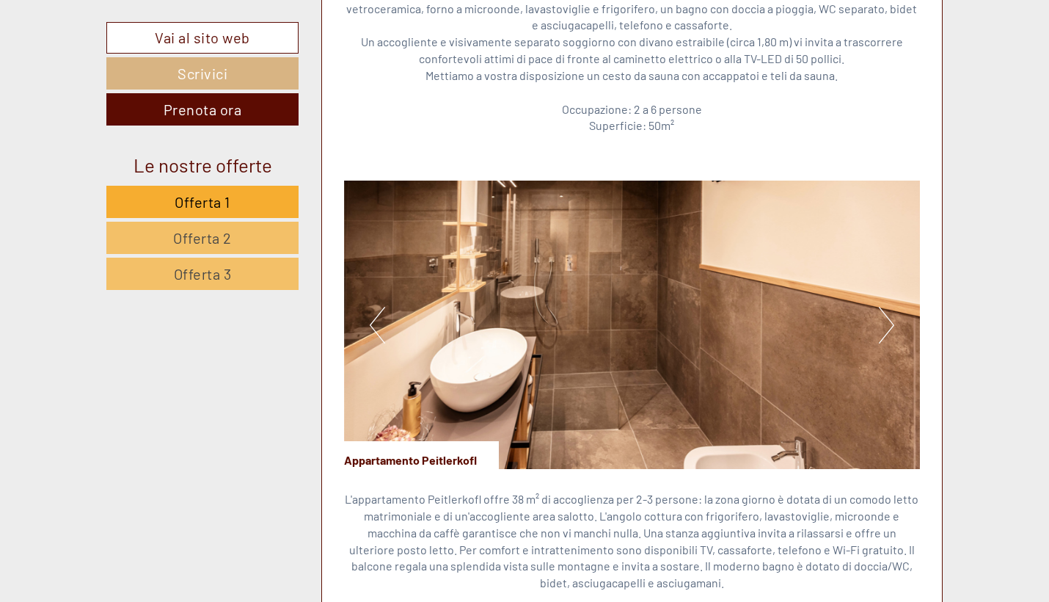
click at [888, 307] on button "Next" at bounding box center [886, 325] width 15 height 37
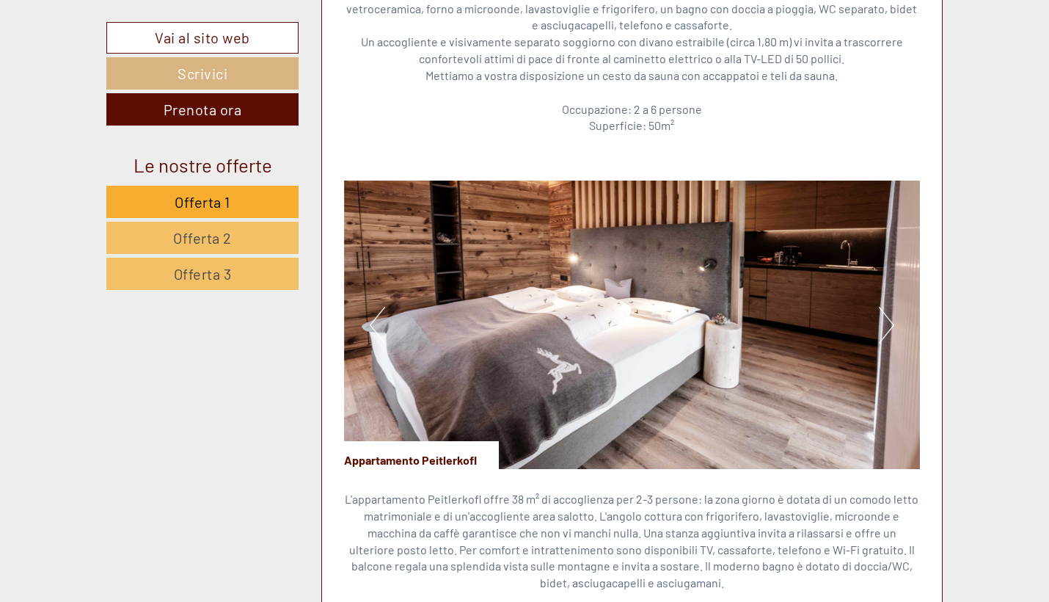
click at [888, 307] on button "Next" at bounding box center [886, 325] width 15 height 37
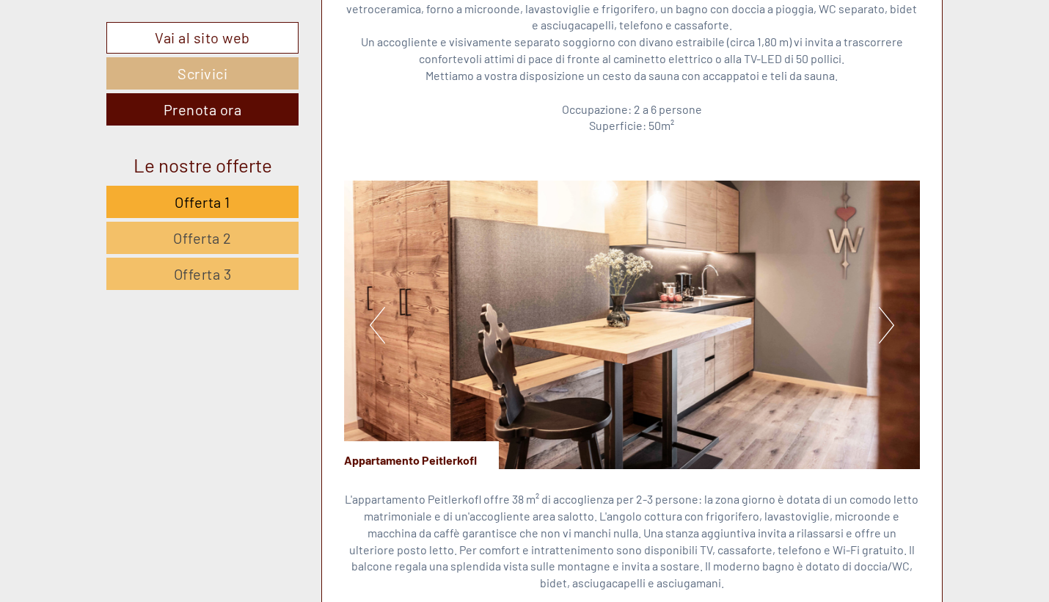
click at [888, 307] on button "Next" at bounding box center [886, 325] width 15 height 37
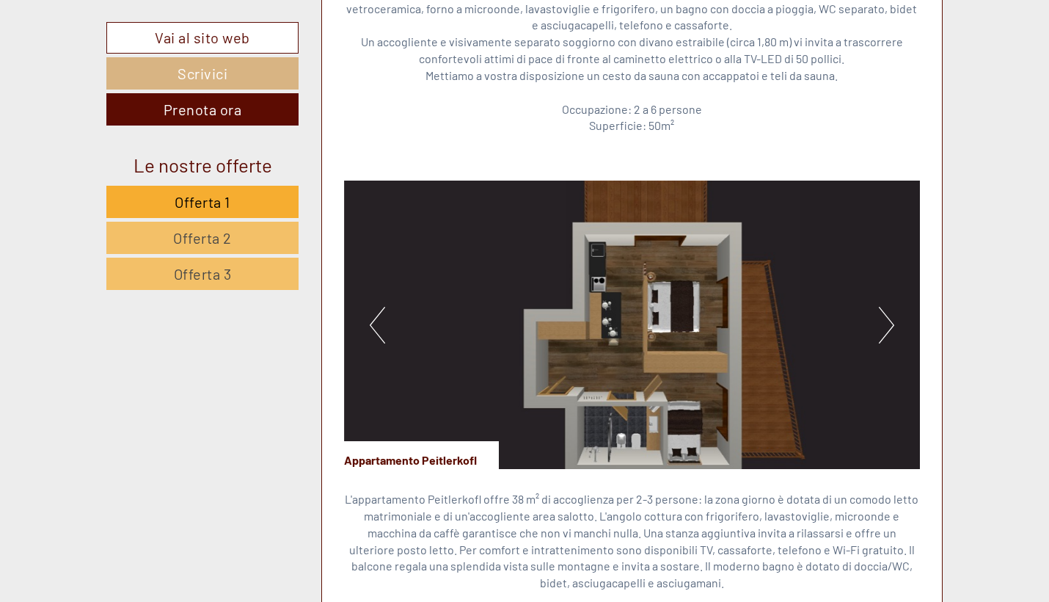
click at [888, 307] on button "Next" at bounding box center [886, 325] width 15 height 37
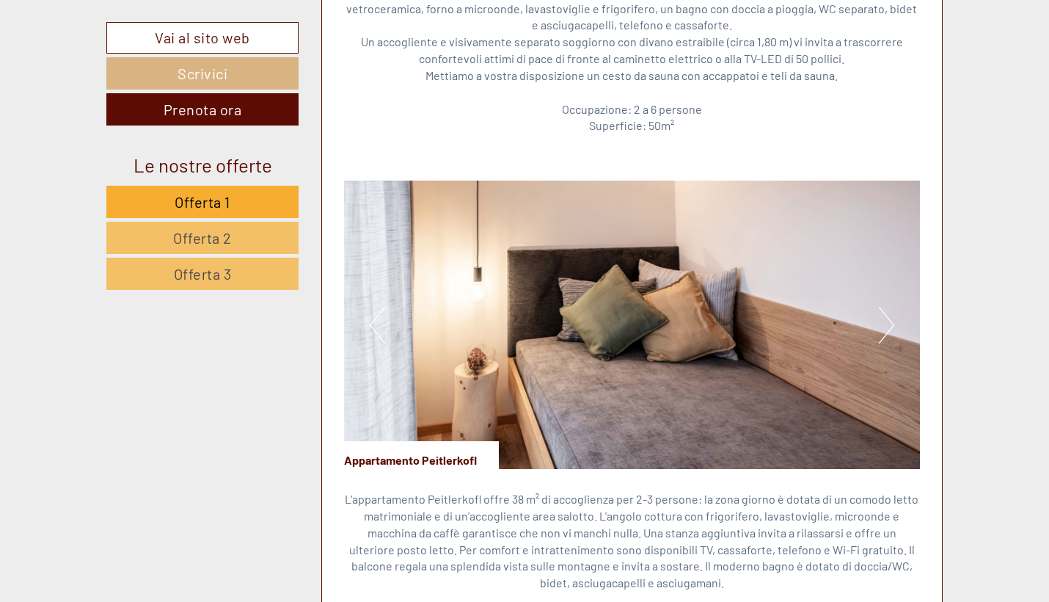
click at [888, 307] on button "Next" at bounding box center [886, 325] width 15 height 37
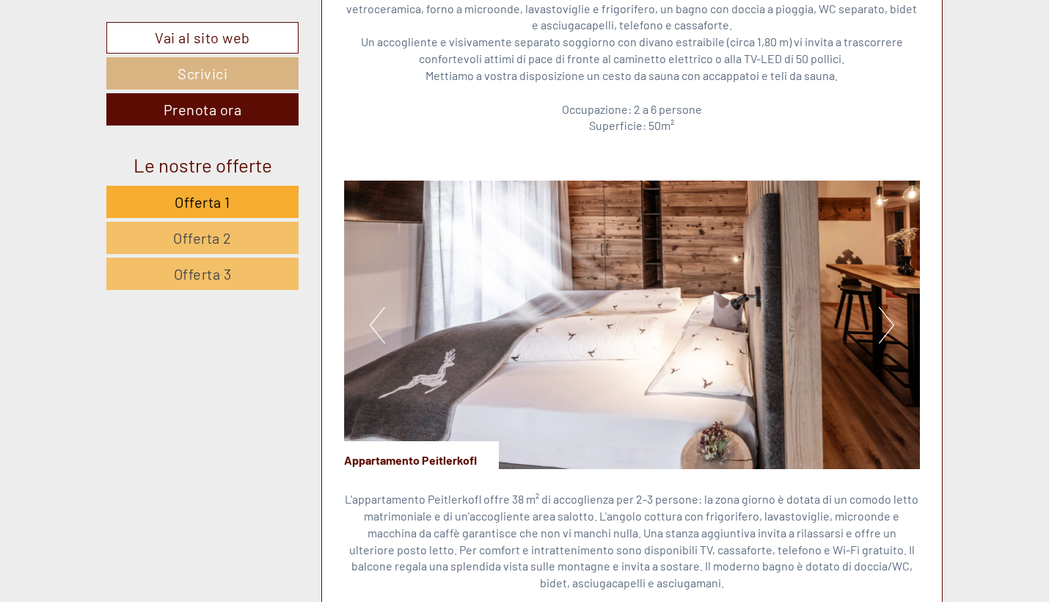
click at [888, 307] on button "Next" at bounding box center [886, 325] width 15 height 37
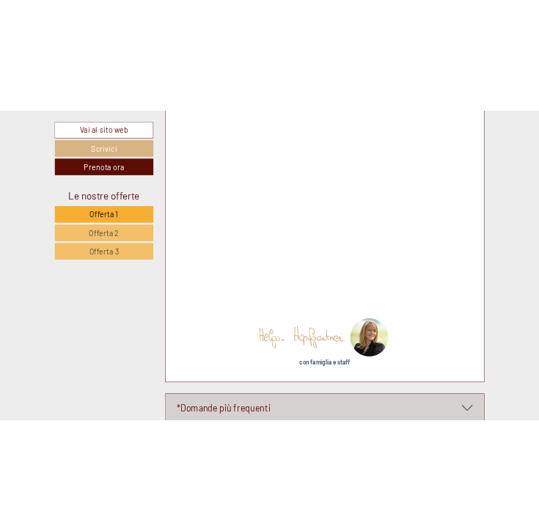
scroll to position [8200, 0]
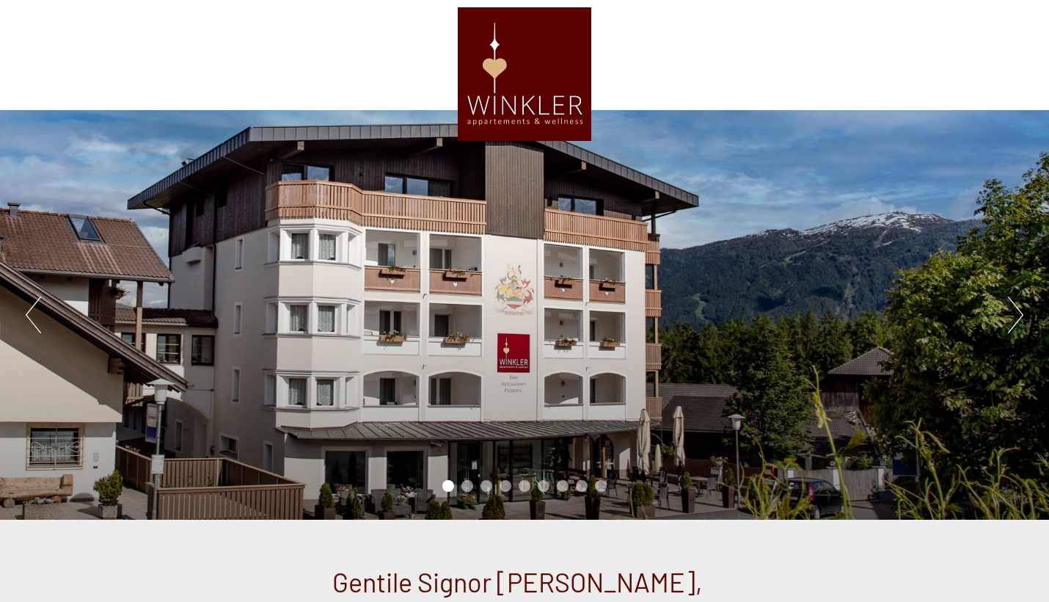
scroll to position [-24, 0]
